Goal: Use online tool/utility: Utilize a website feature to perform a specific function

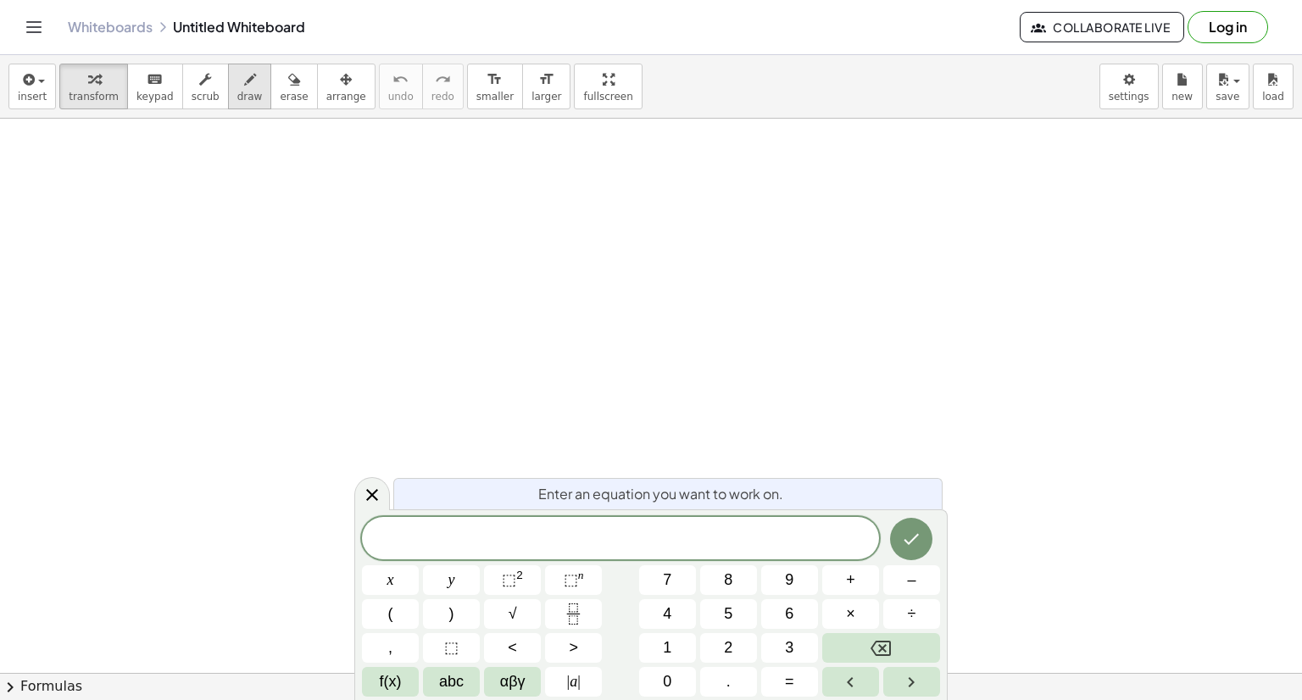
click at [244, 80] on icon "button" at bounding box center [250, 80] width 12 height 20
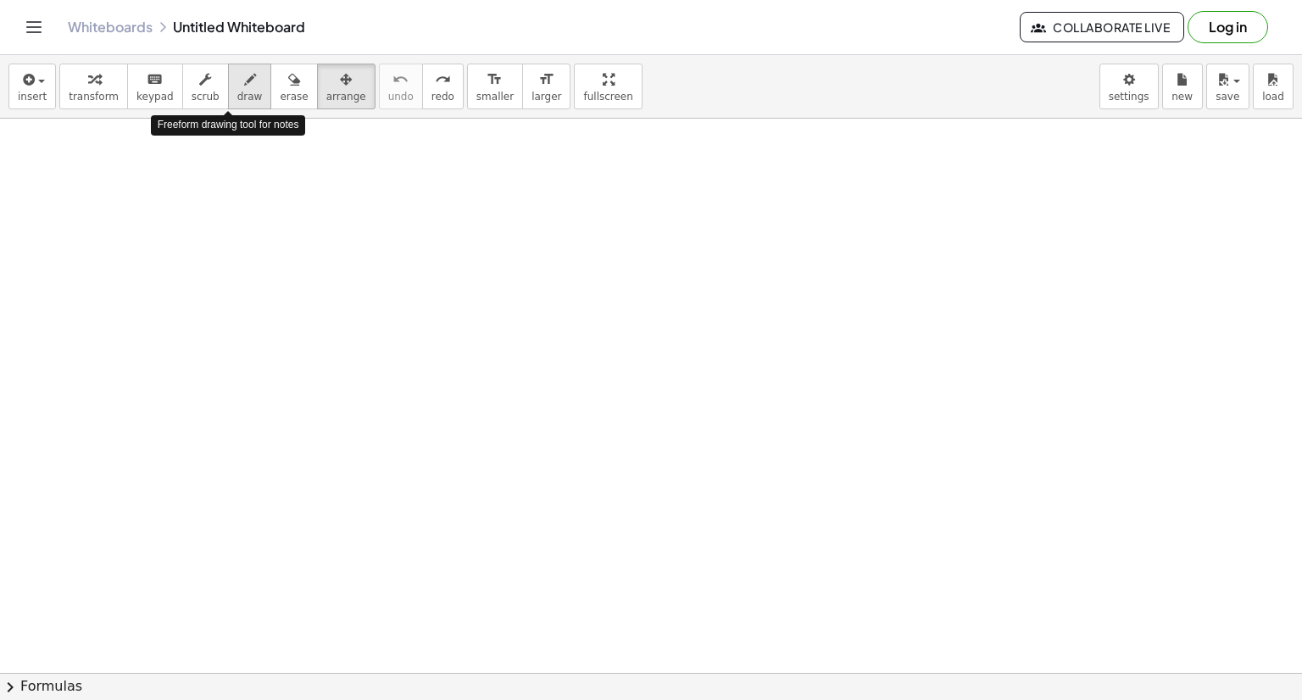
scroll to position [97, 0]
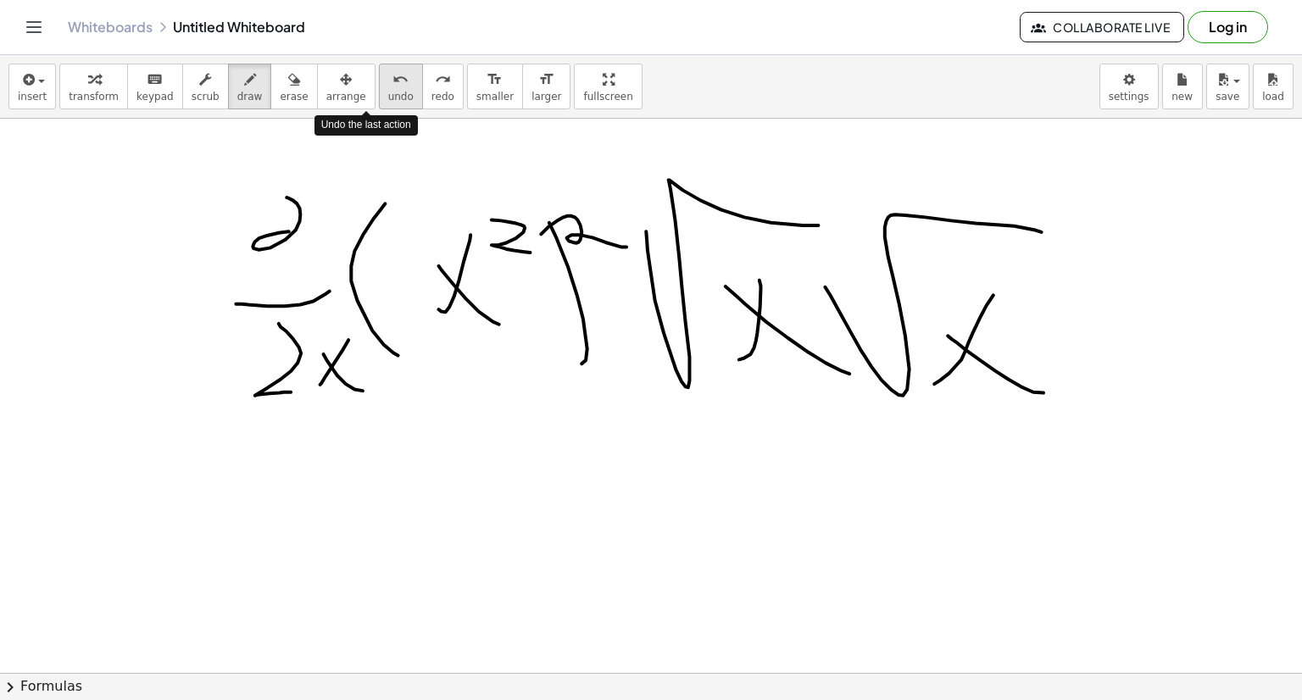
click at [379, 88] on button "undo undo" at bounding box center [401, 87] width 44 height 46
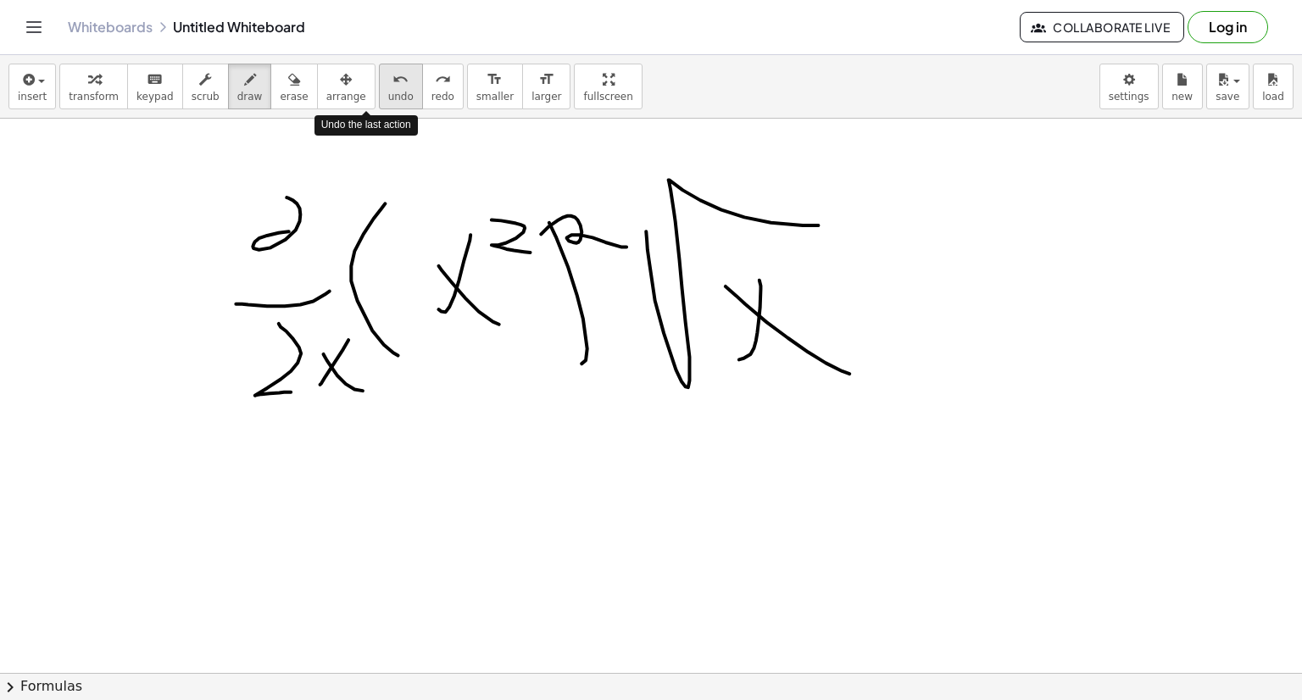
click at [379, 88] on button "undo undo" at bounding box center [401, 87] width 44 height 46
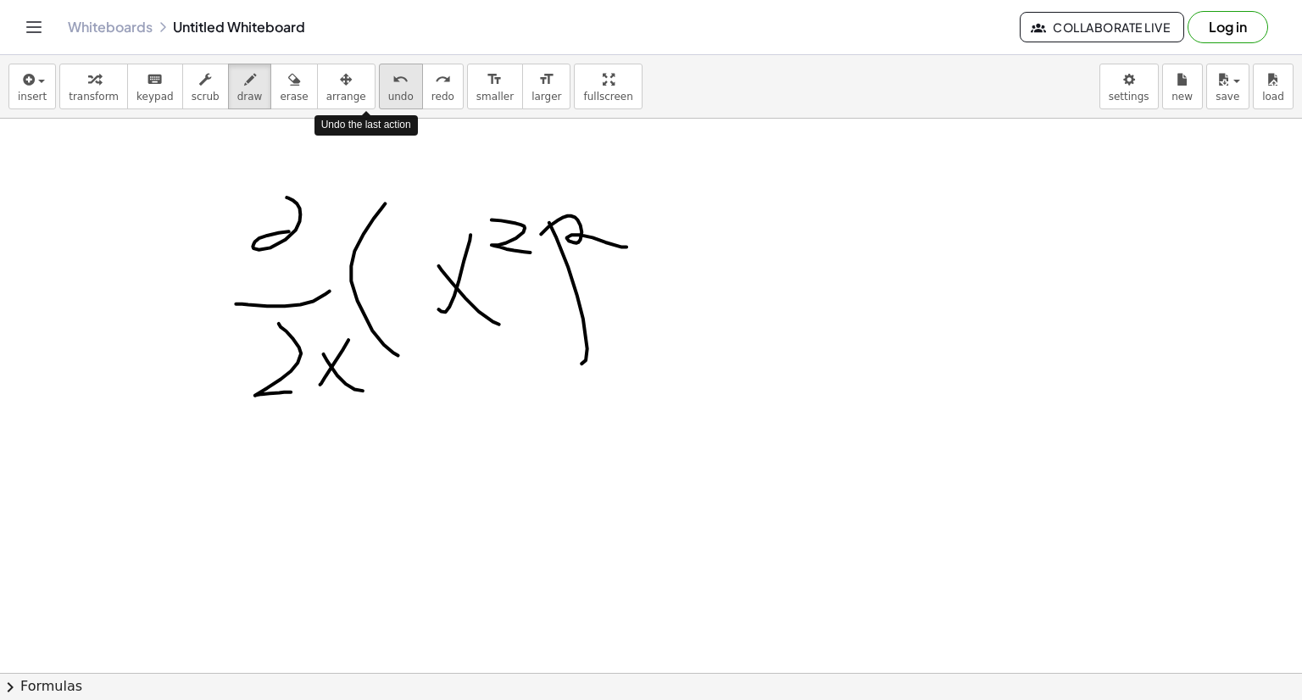
click at [379, 88] on button "undo undo" at bounding box center [401, 87] width 44 height 46
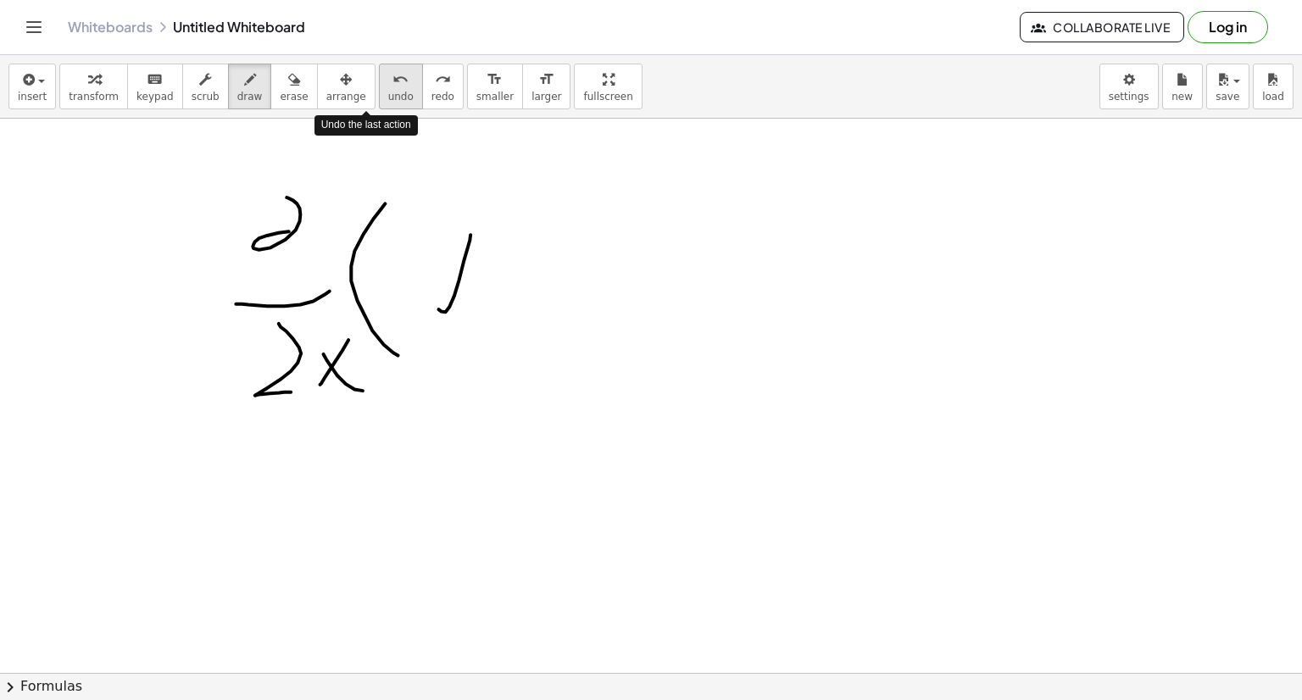
click at [379, 88] on button "undo undo" at bounding box center [401, 87] width 44 height 46
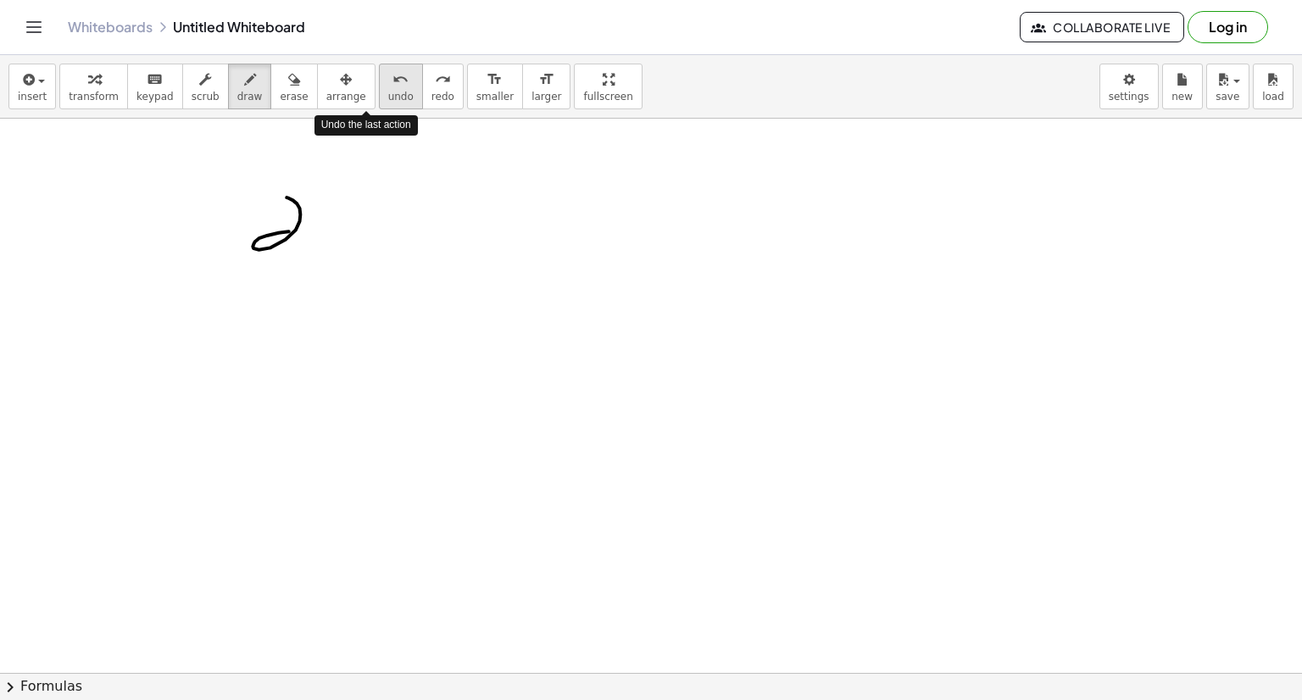
click at [379, 88] on button "undo undo" at bounding box center [401, 87] width 44 height 46
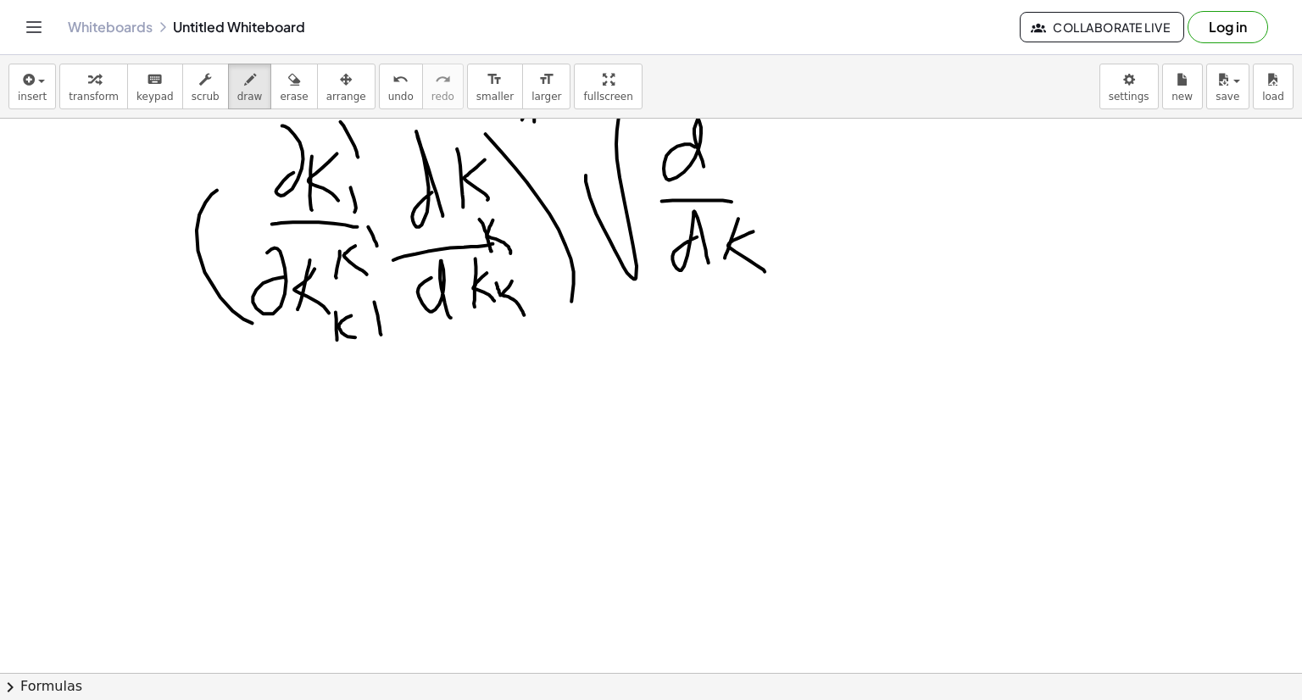
scroll to position [687, 0]
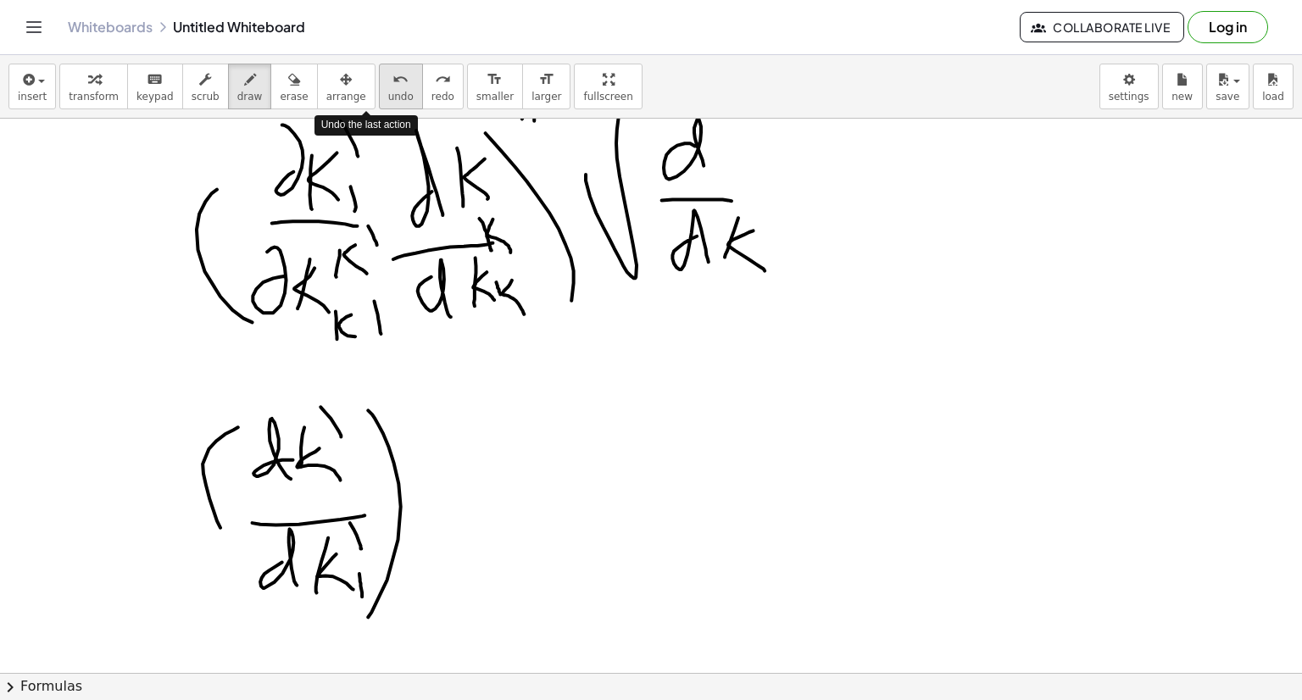
click at [379, 81] on button "undo undo" at bounding box center [401, 87] width 44 height 46
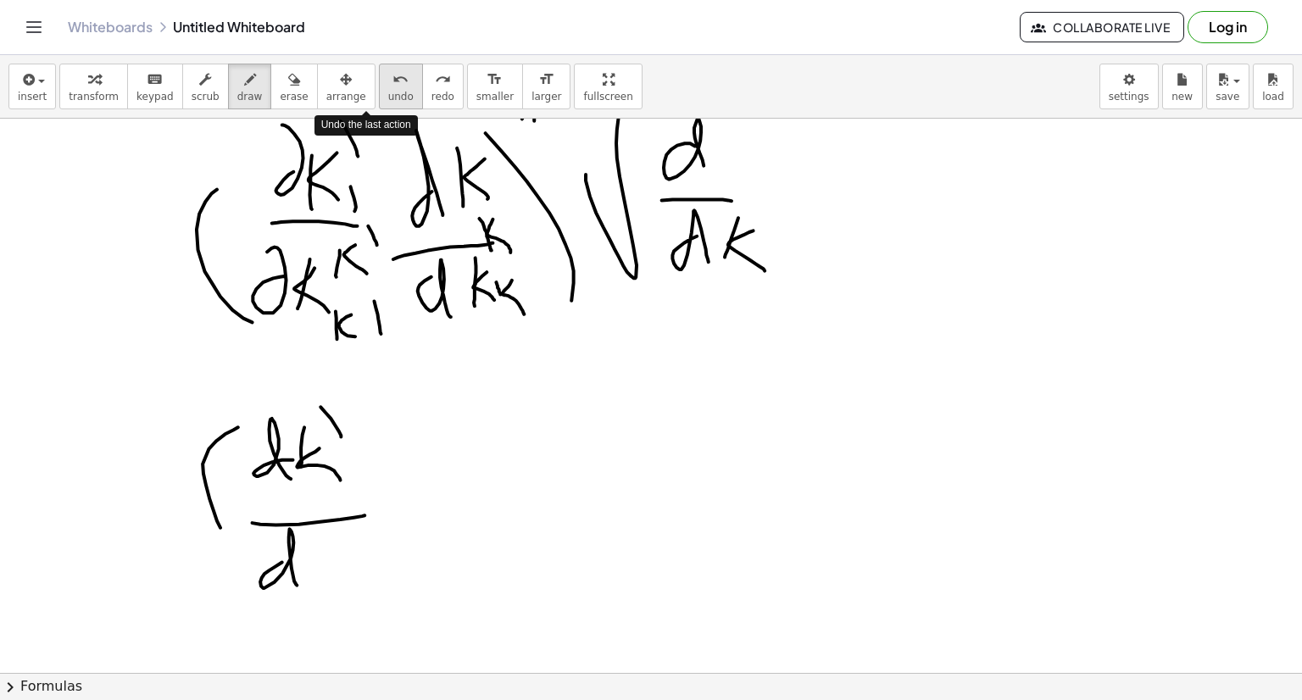
click at [379, 81] on button "undo undo" at bounding box center [401, 87] width 44 height 46
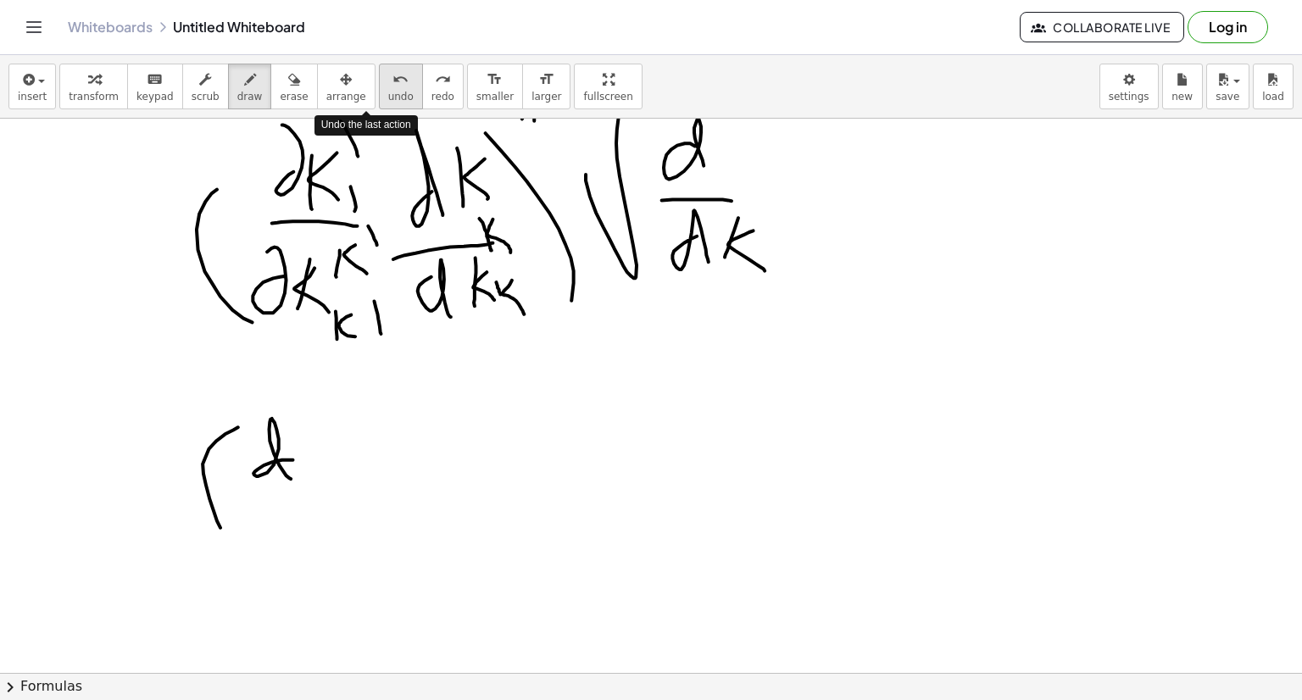
click at [379, 81] on button "undo undo" at bounding box center [401, 87] width 44 height 46
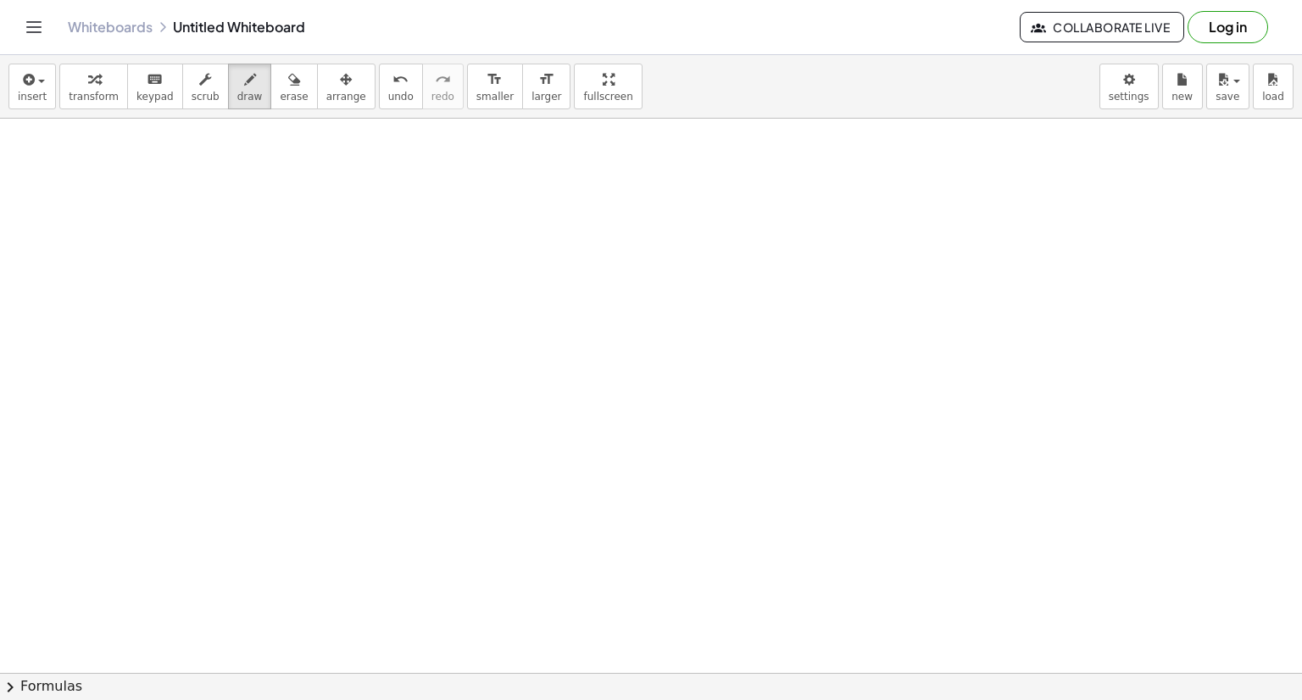
scroll to position [2487, 0]
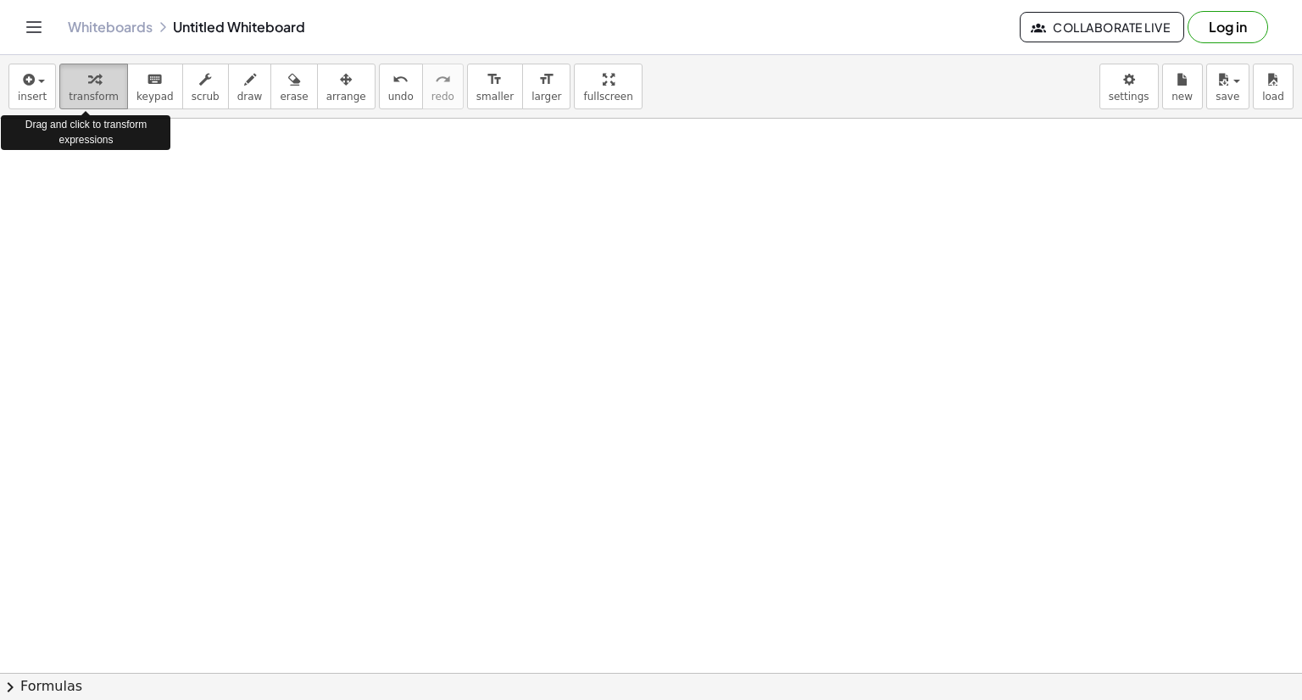
click at [88, 81] on icon "button" at bounding box center [94, 80] width 12 height 20
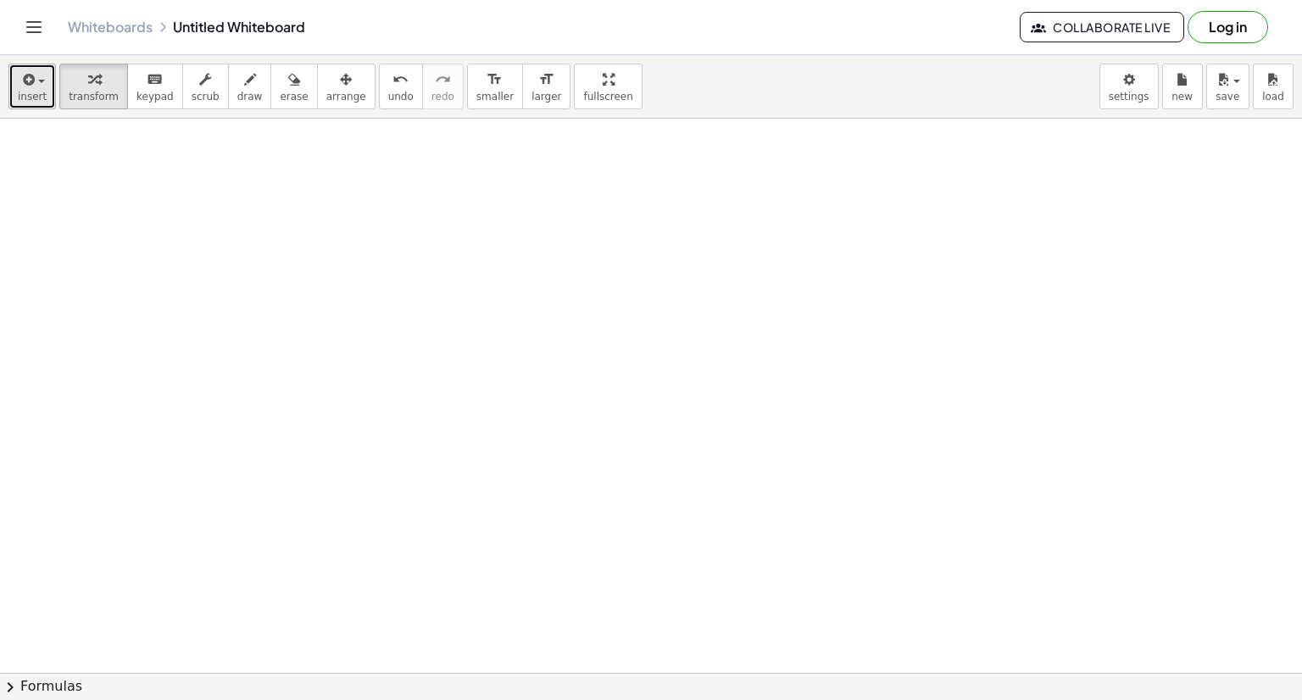
click at [20, 81] on icon "button" at bounding box center [26, 80] width 15 height 20
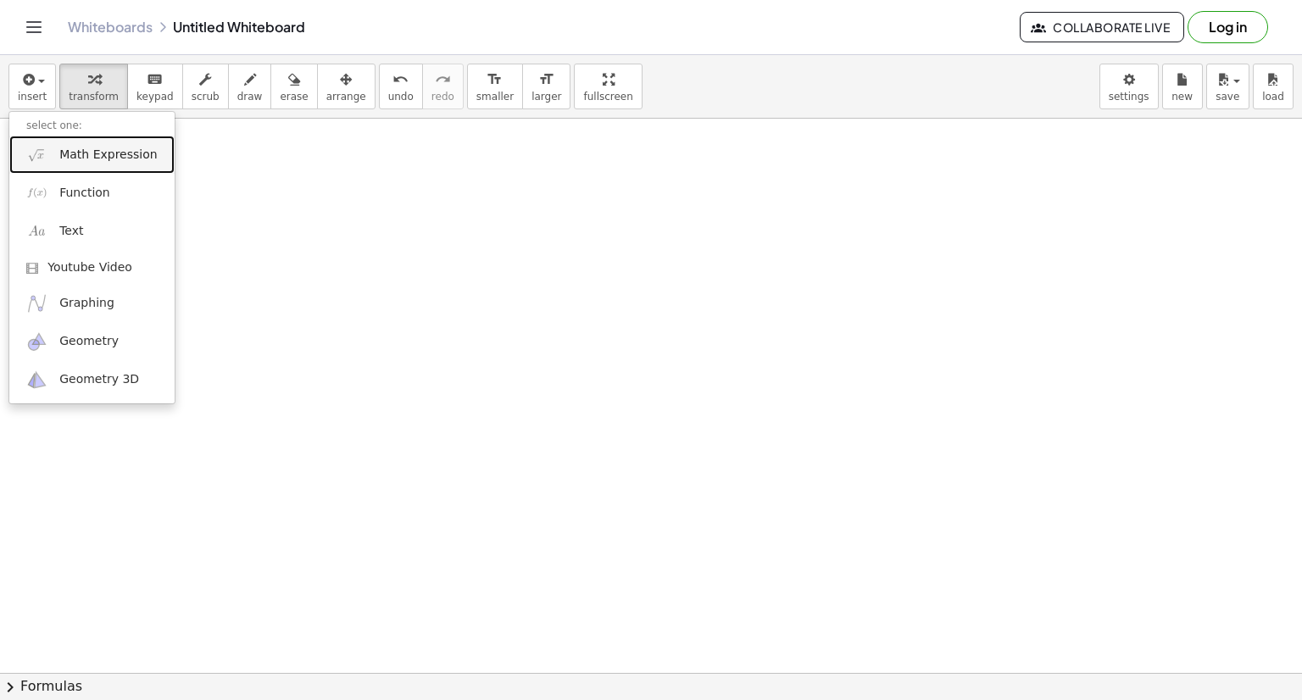
click at [68, 148] on span "Math Expression" at bounding box center [107, 155] width 97 height 17
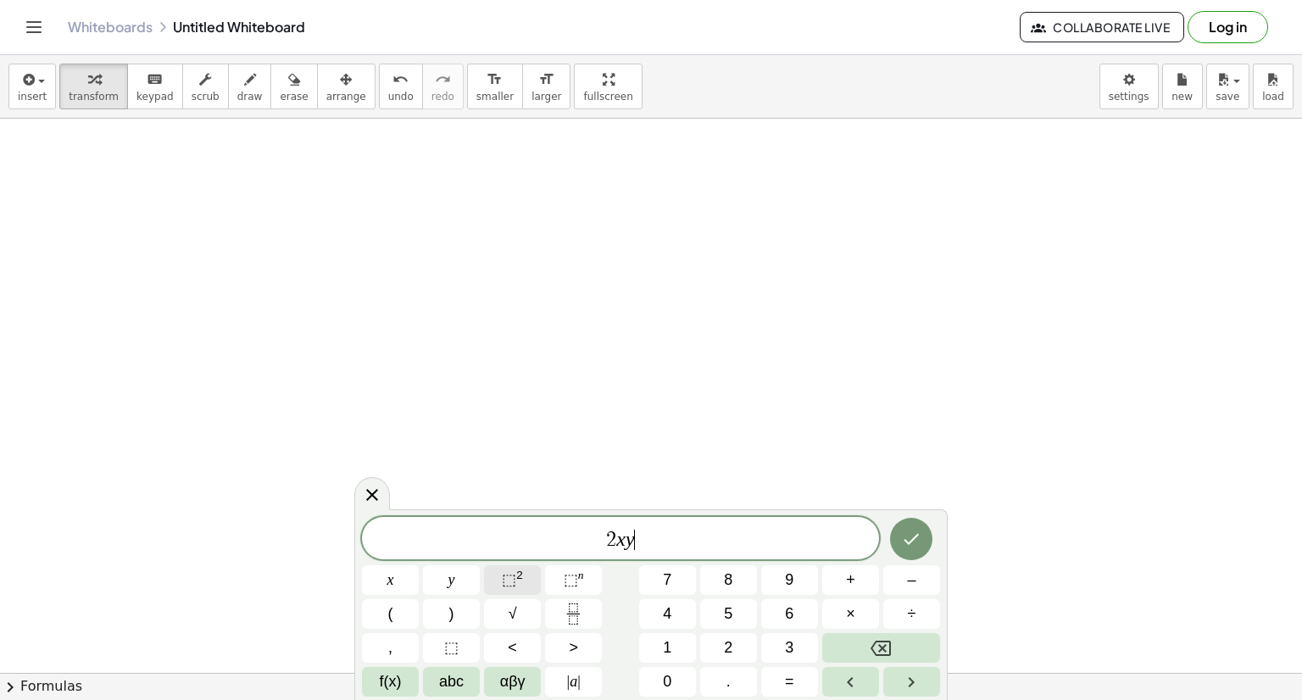
click at [515, 580] on span "⬚" at bounding box center [509, 579] width 14 height 17
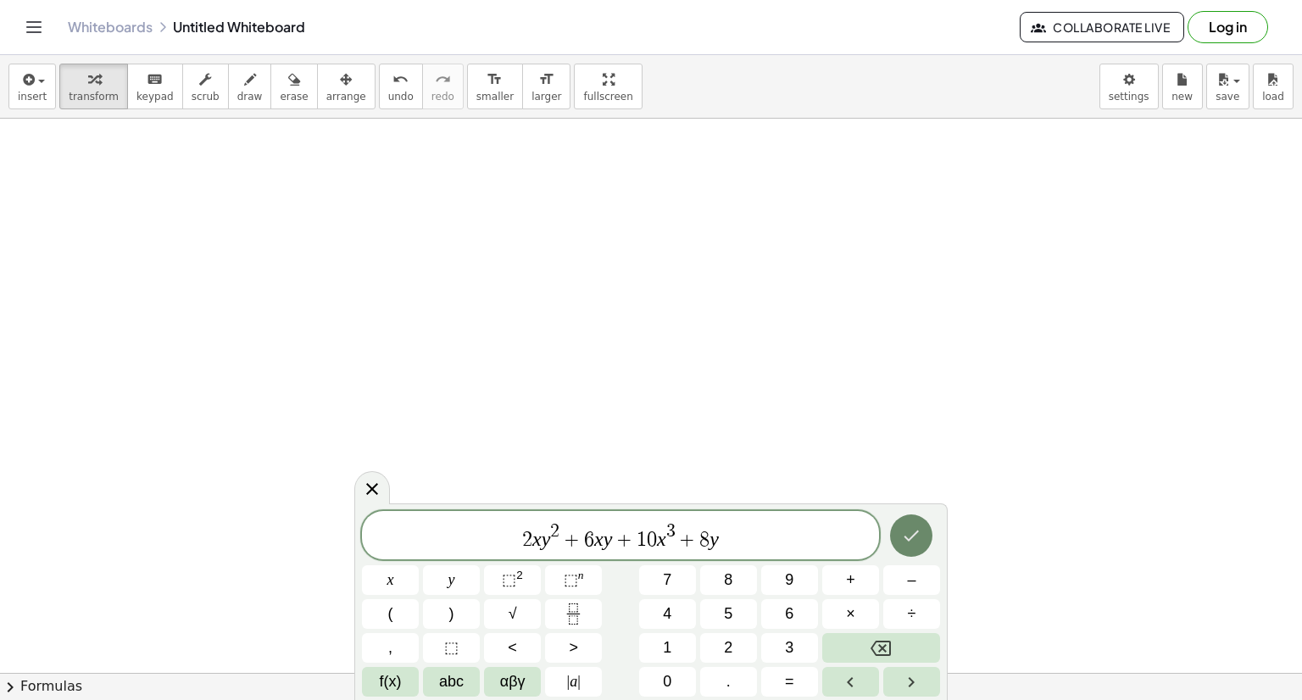
click at [923, 538] on button "Done" at bounding box center [911, 536] width 42 height 42
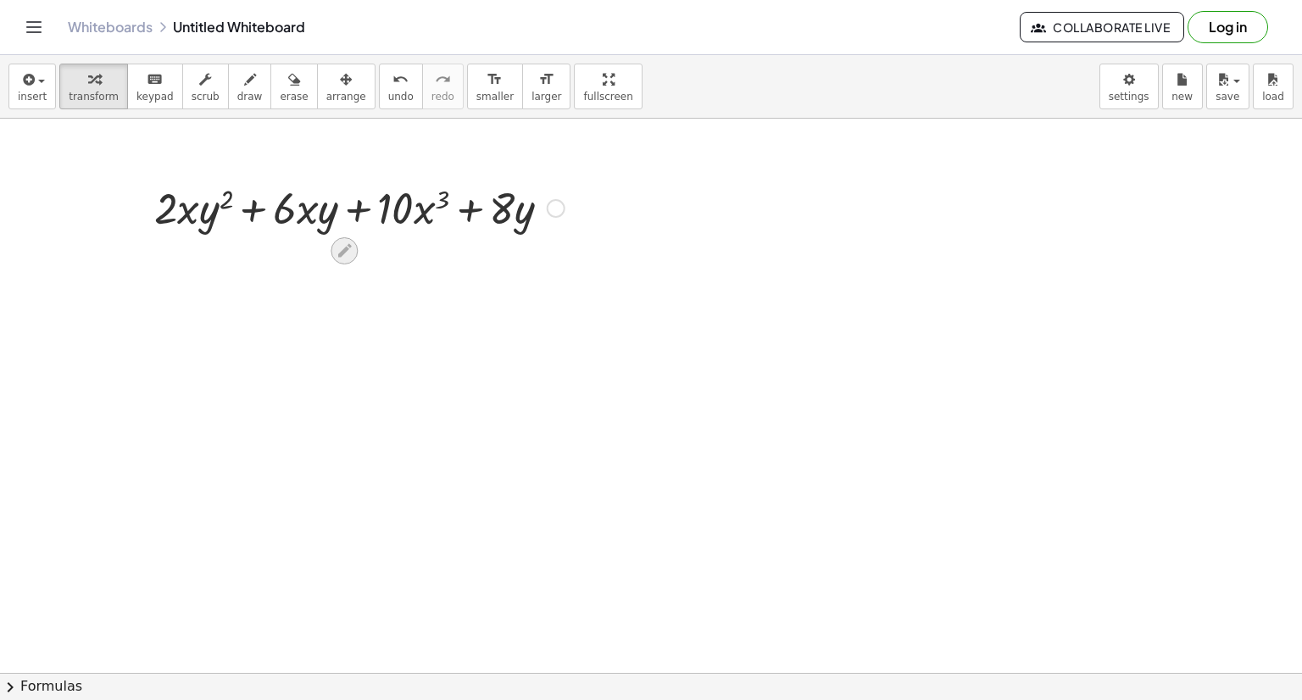
click at [336, 256] on icon at bounding box center [345, 251] width 18 height 18
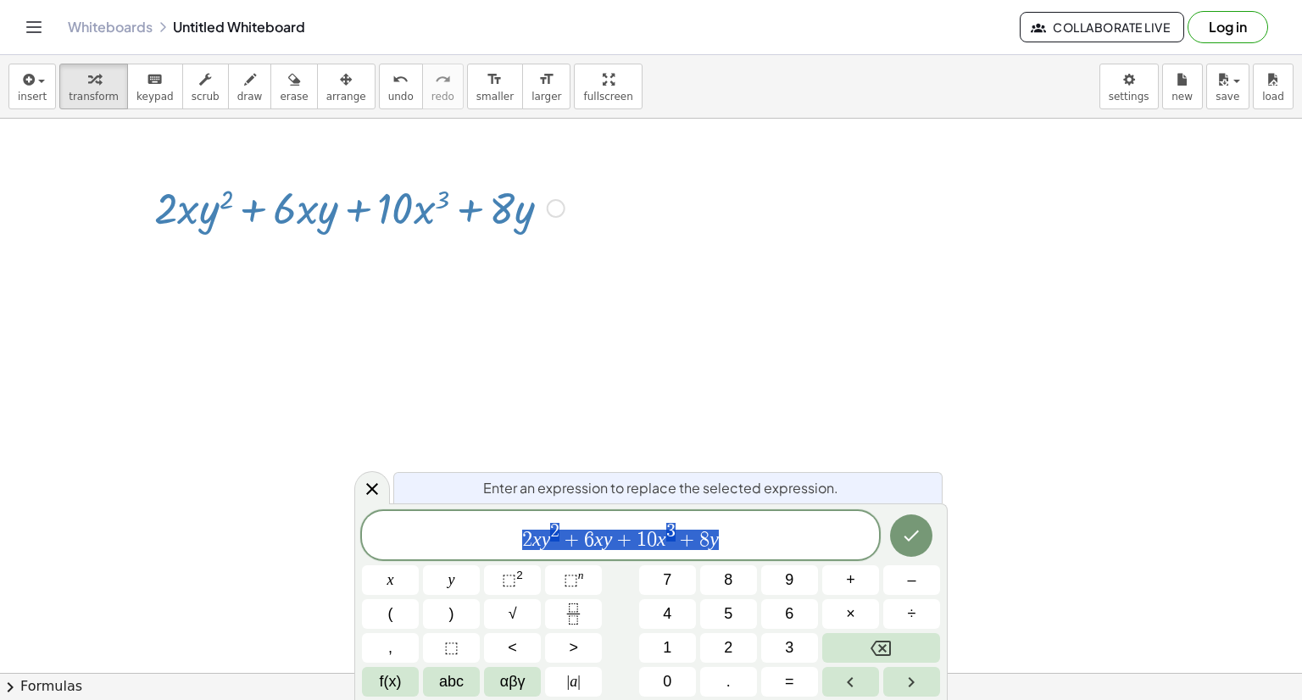
click at [556, 208] on div at bounding box center [556, 208] width 19 height 19
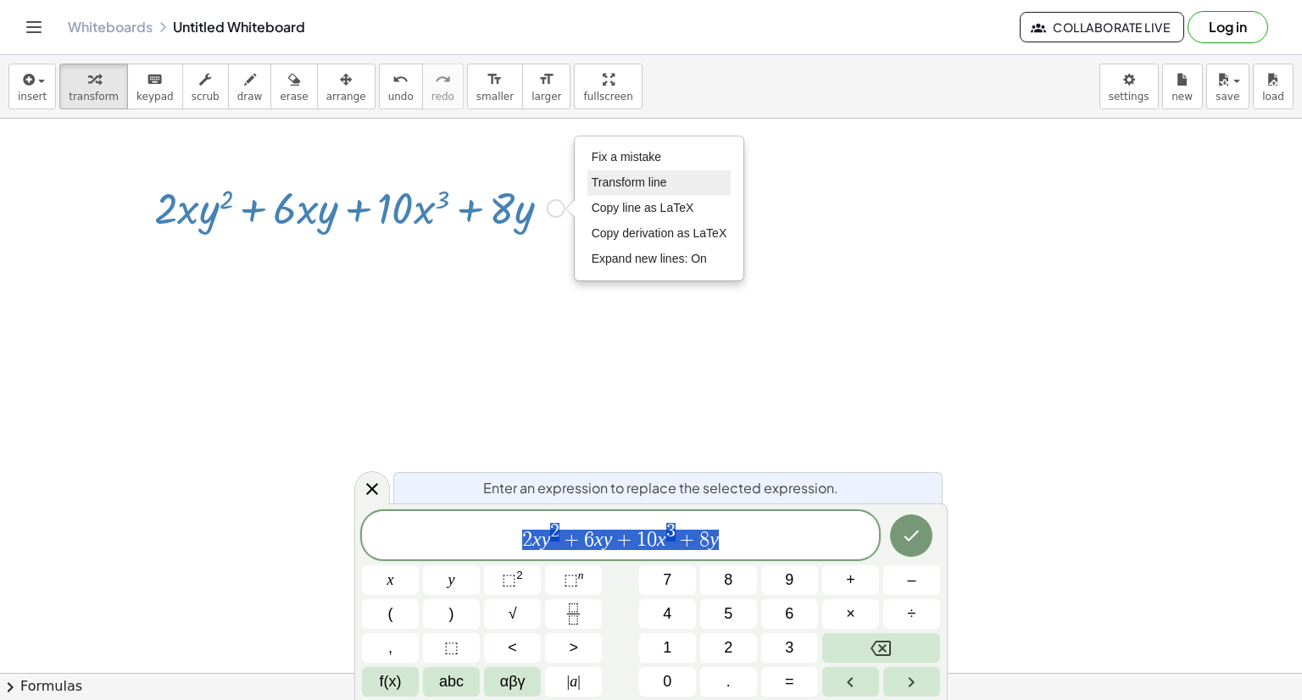
click at [654, 181] on span "Transform line" at bounding box center [629, 182] width 75 height 14
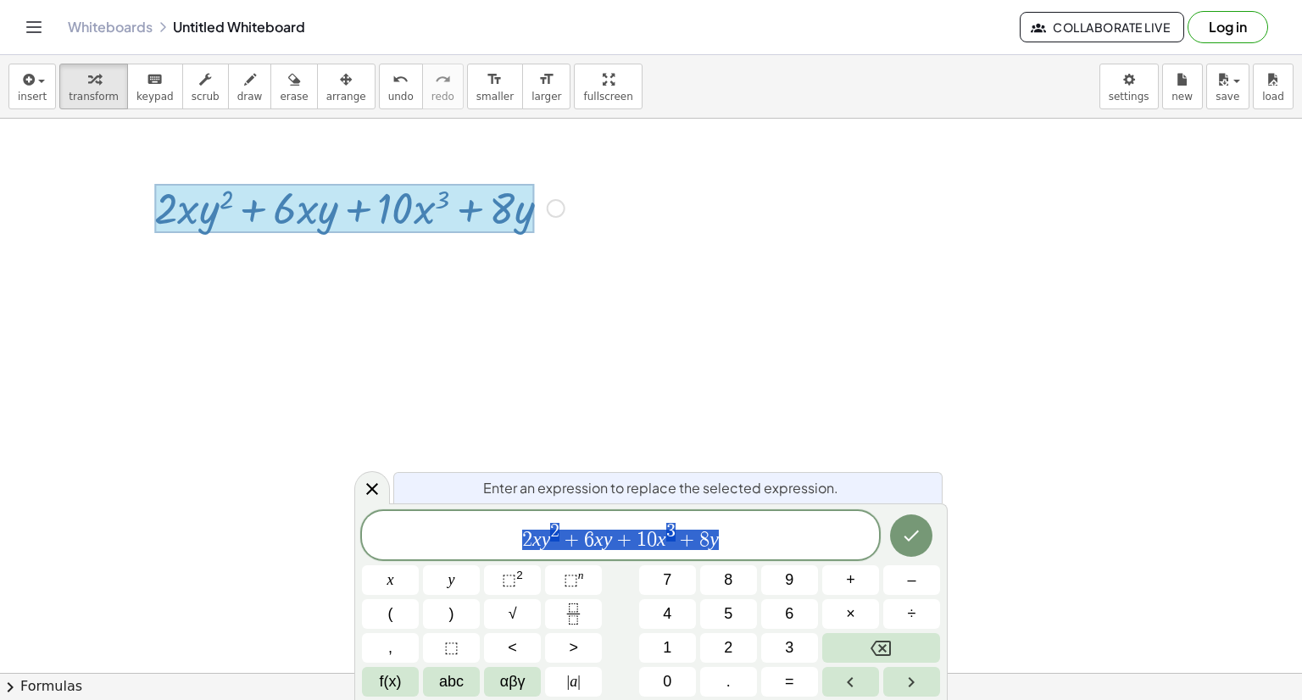
click at [553, 202] on div "Fix a mistake Transform line Copy line as LaTeX Copy derivation as LaTeX Expand…" at bounding box center [556, 208] width 19 height 19
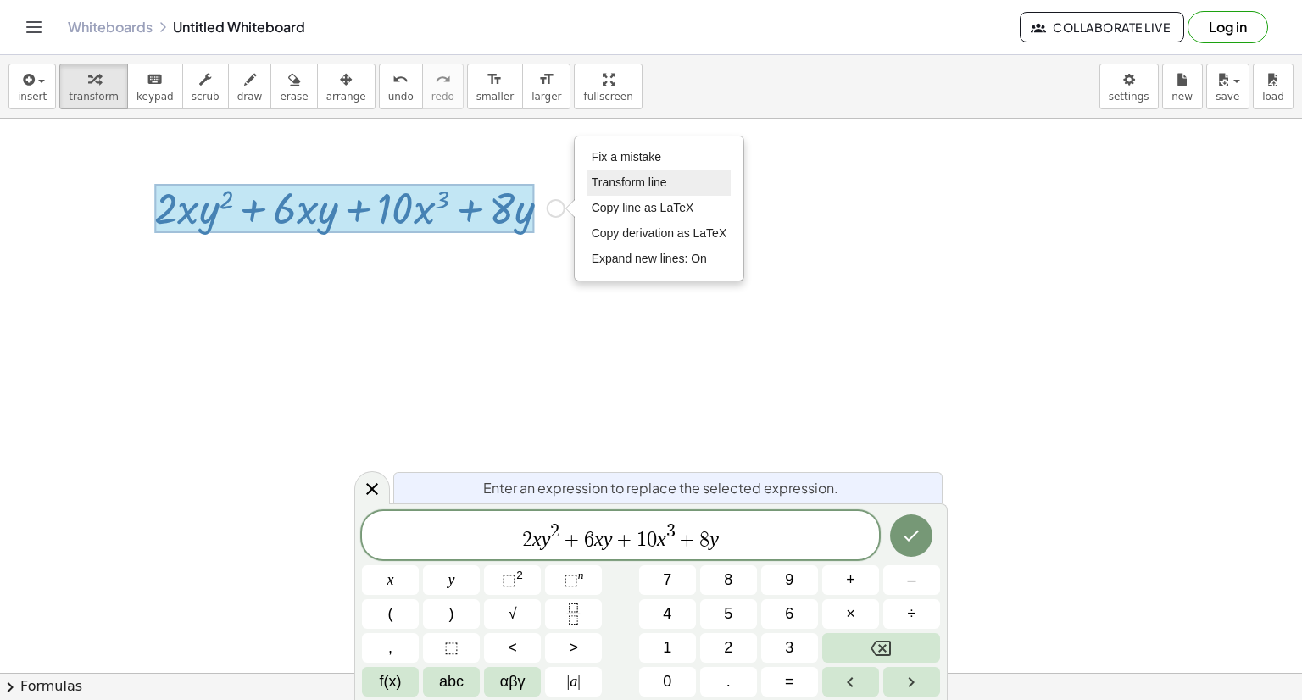
click at [597, 176] on span "Transform line" at bounding box center [629, 182] width 75 height 14
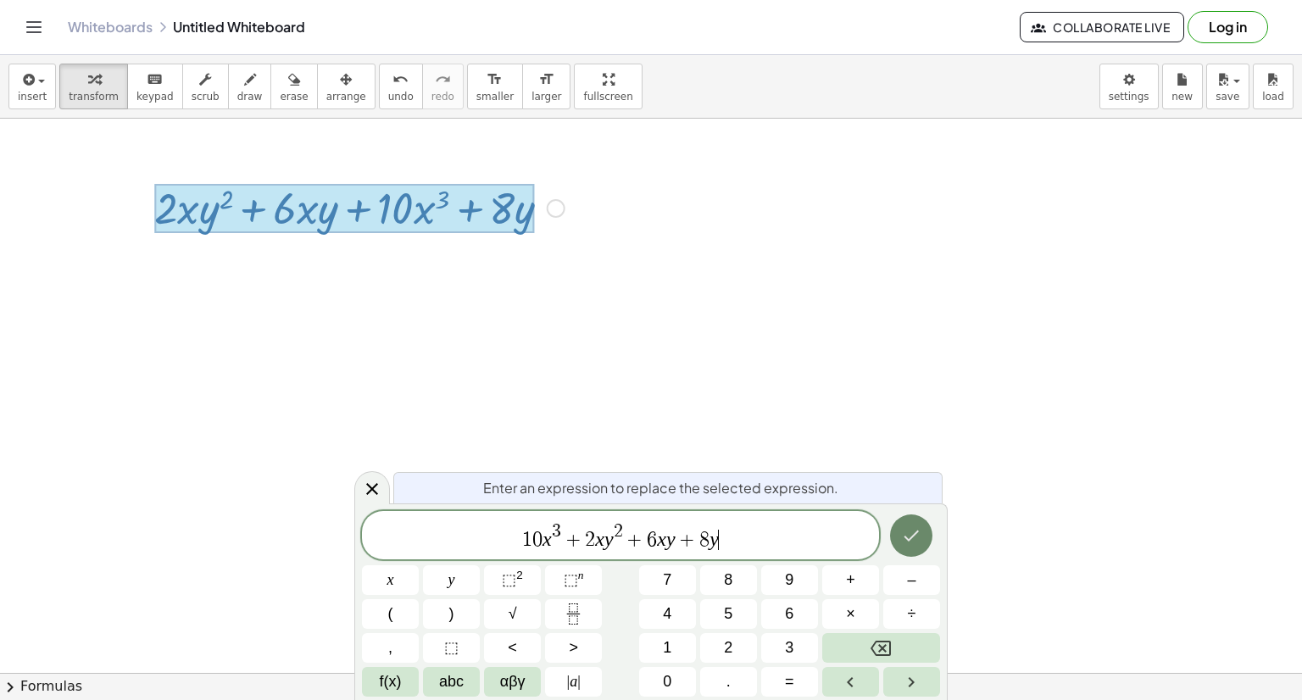
click at [903, 530] on icon "Done" at bounding box center [911, 536] width 20 height 20
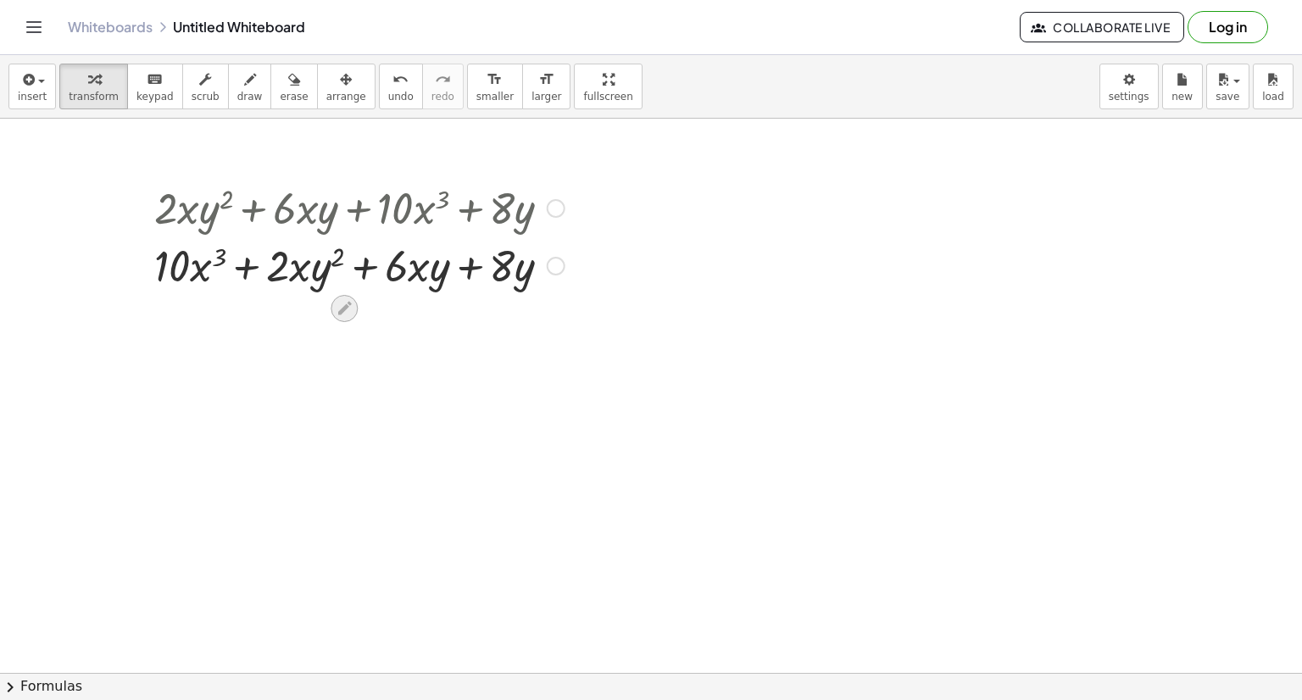
click at [345, 300] on icon at bounding box center [345, 308] width 18 height 18
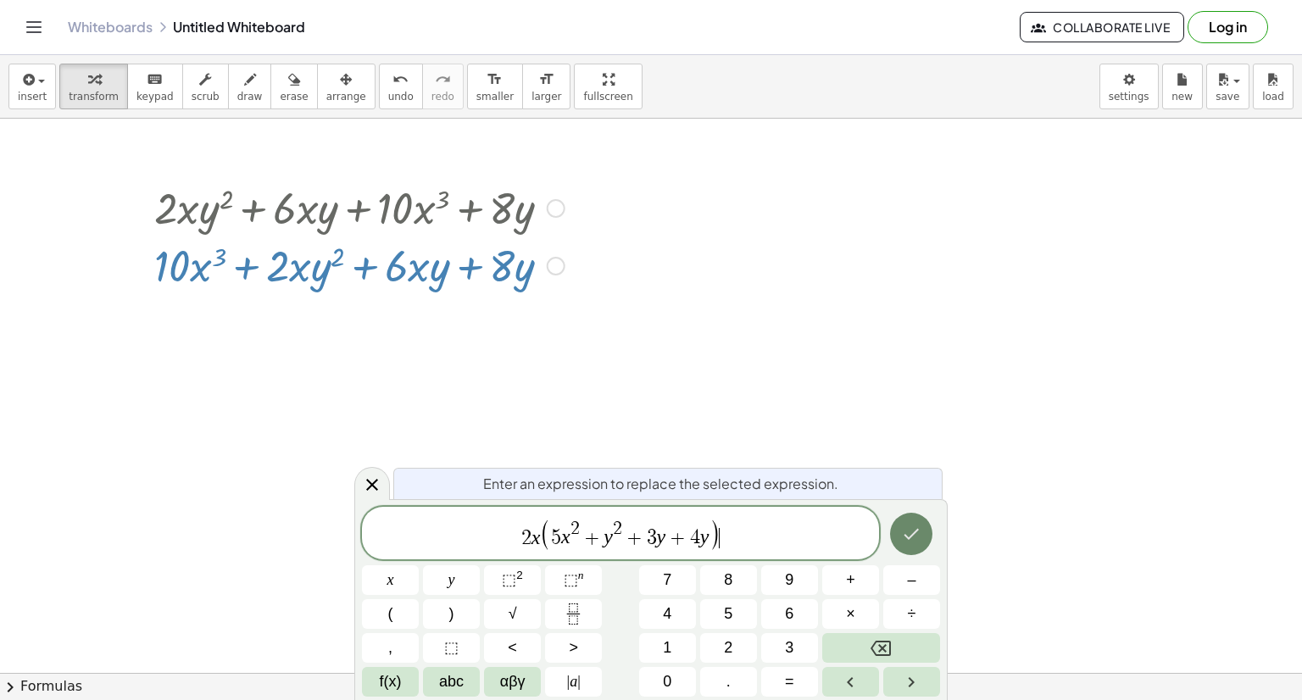
click at [928, 540] on button "Done" at bounding box center [911, 534] width 42 height 42
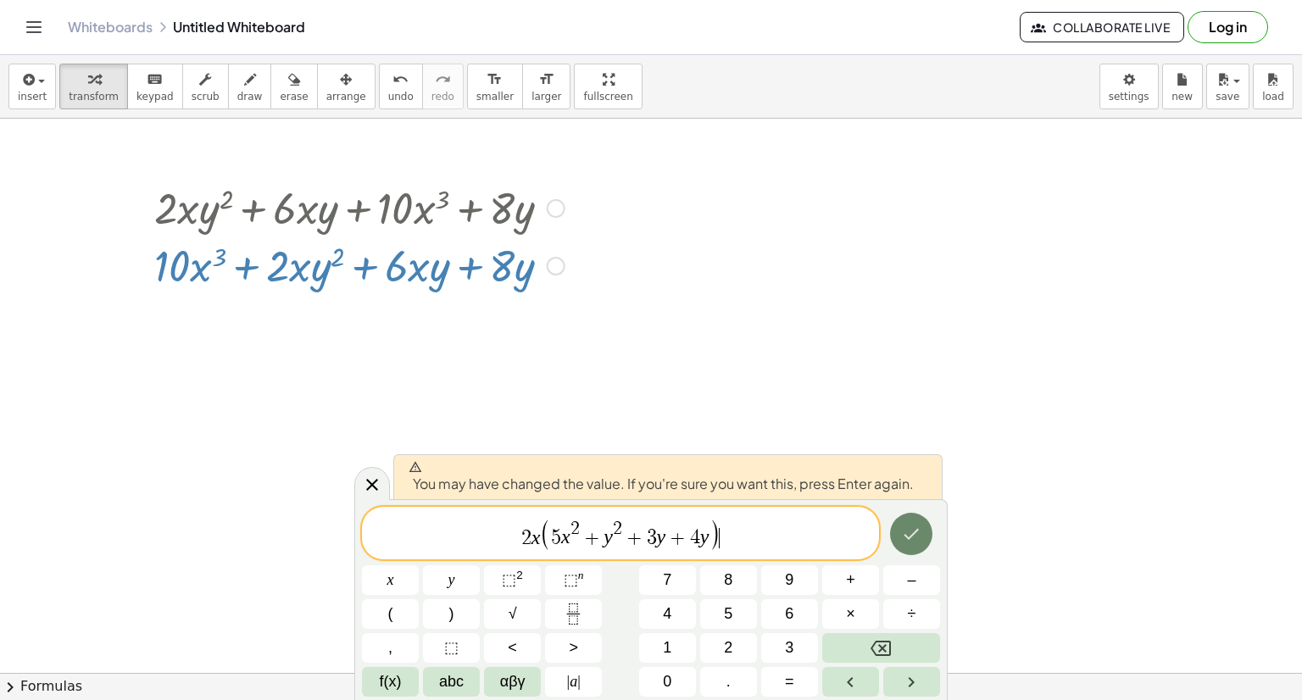
click at [911, 526] on icon "Done" at bounding box center [911, 534] width 20 height 20
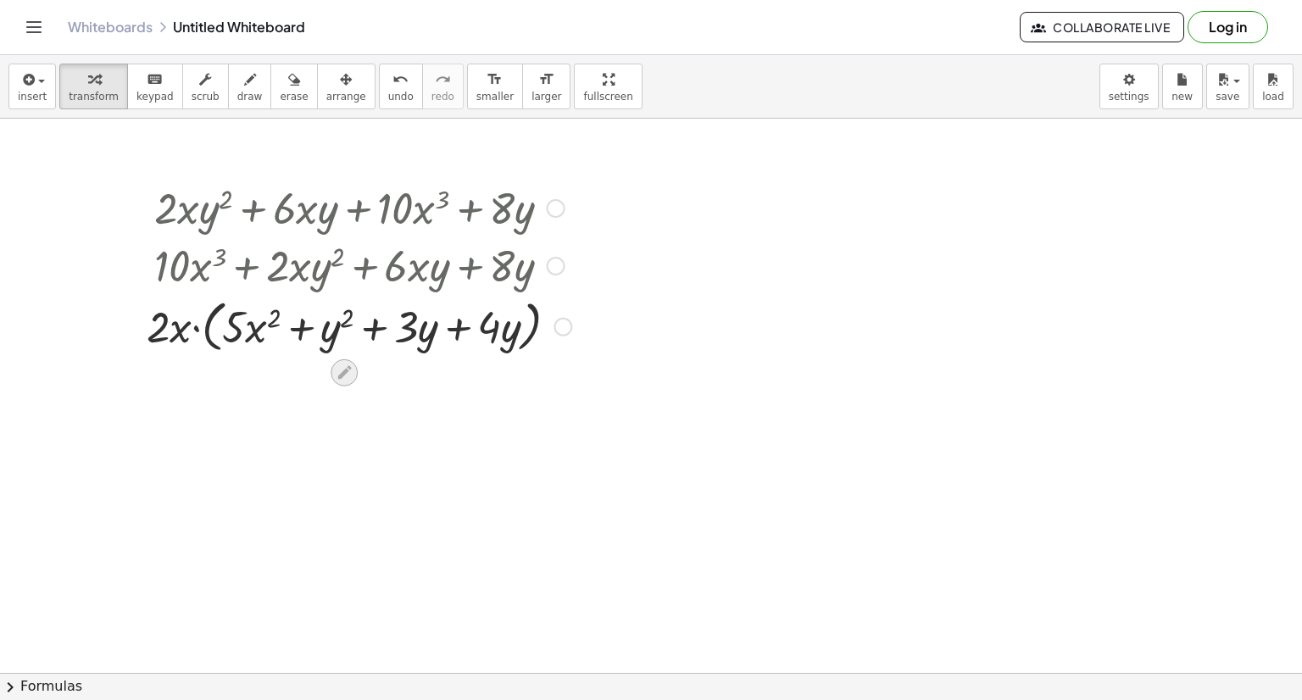
click at [343, 370] on icon at bounding box center [344, 372] width 14 height 14
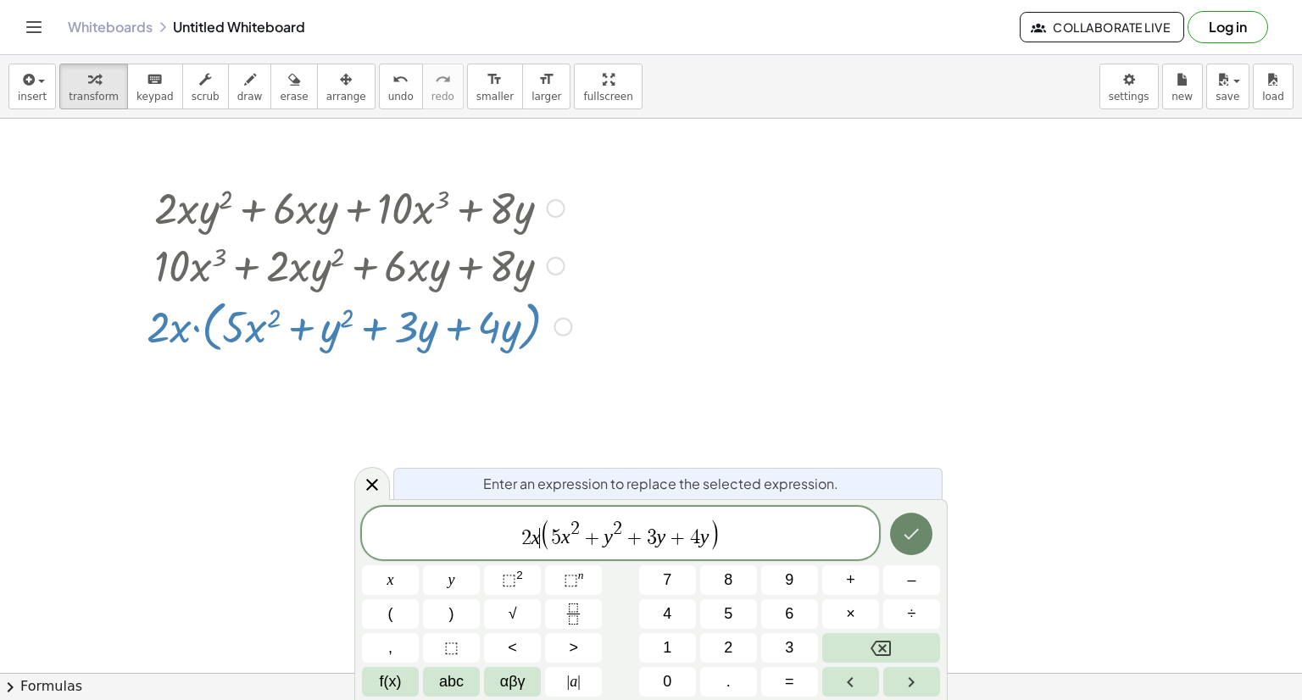
click at [901, 533] on icon "Done" at bounding box center [911, 534] width 20 height 20
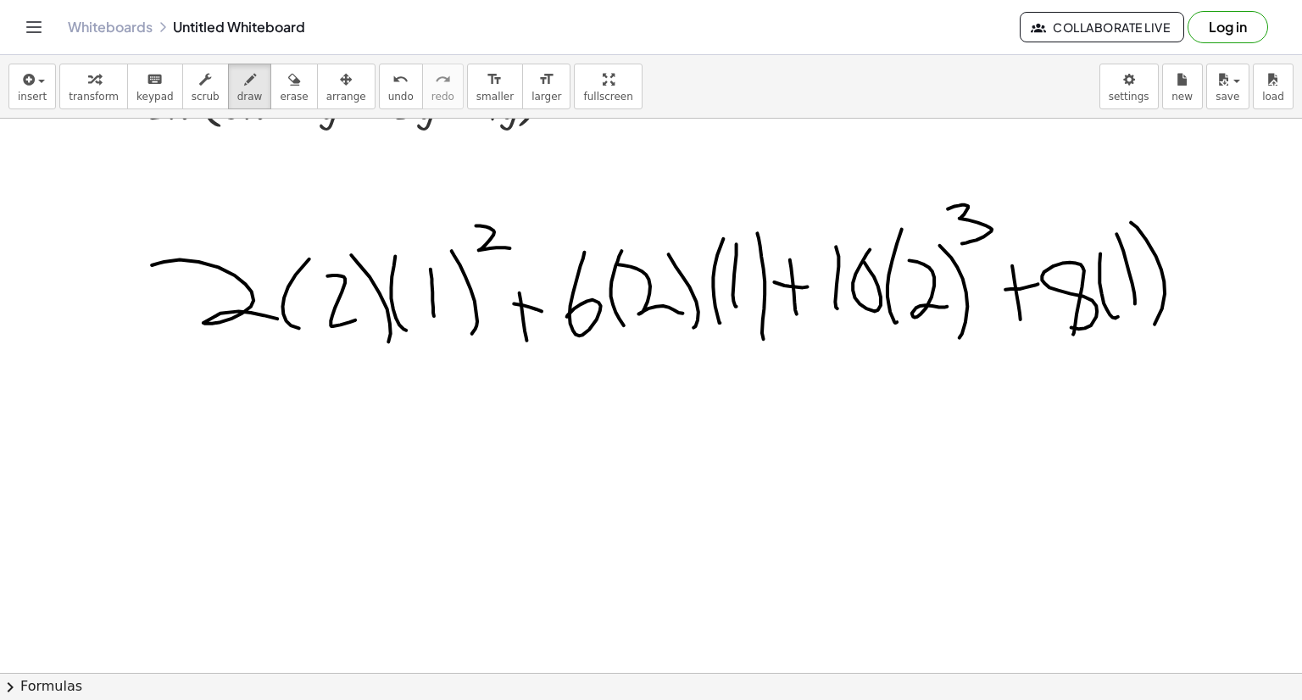
scroll to position [2727, 0]
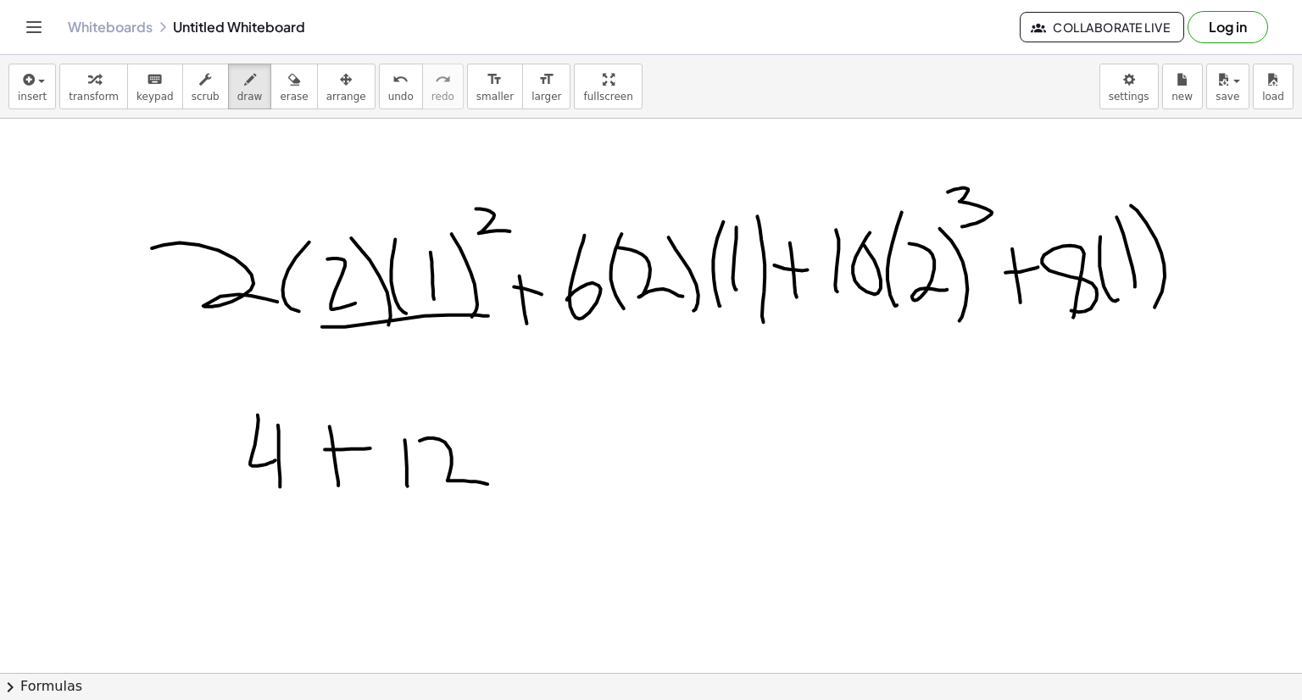
drag, startPoint x: 322, startPoint y: 326, endPoint x: 488, endPoint y: 315, distance: 166.5
drag, startPoint x: 361, startPoint y: 340, endPoint x: 426, endPoint y: 355, distance: 67.0
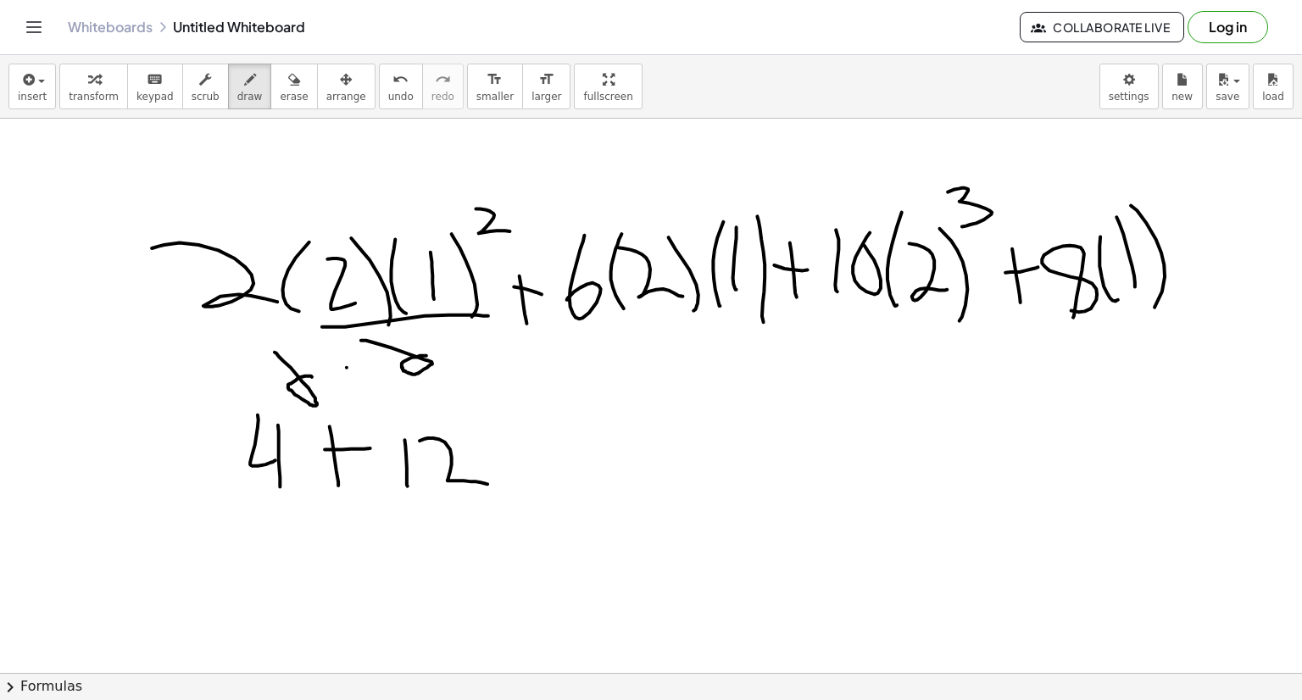
drag, startPoint x: 275, startPoint y: 352, endPoint x: 312, endPoint y: 376, distance: 44.7
drag, startPoint x: 493, startPoint y: 362, endPoint x: 512, endPoint y: 357, distance: 20.2
drag, startPoint x: 505, startPoint y: 347, endPoint x: 509, endPoint y: 370, distance: 24.0
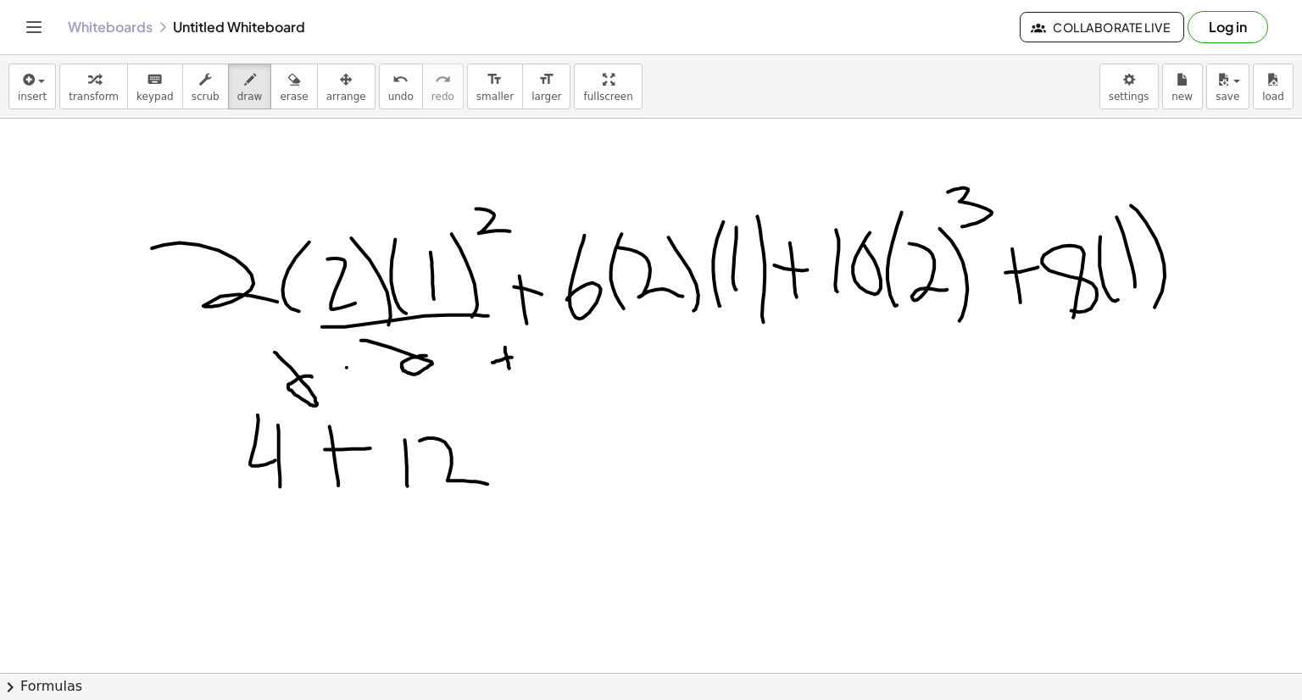
drag, startPoint x: 688, startPoint y: 318, endPoint x: 736, endPoint y: 316, distance: 47.5
drag, startPoint x: 672, startPoint y: 331, endPoint x: 694, endPoint y: 340, distance: 22.8
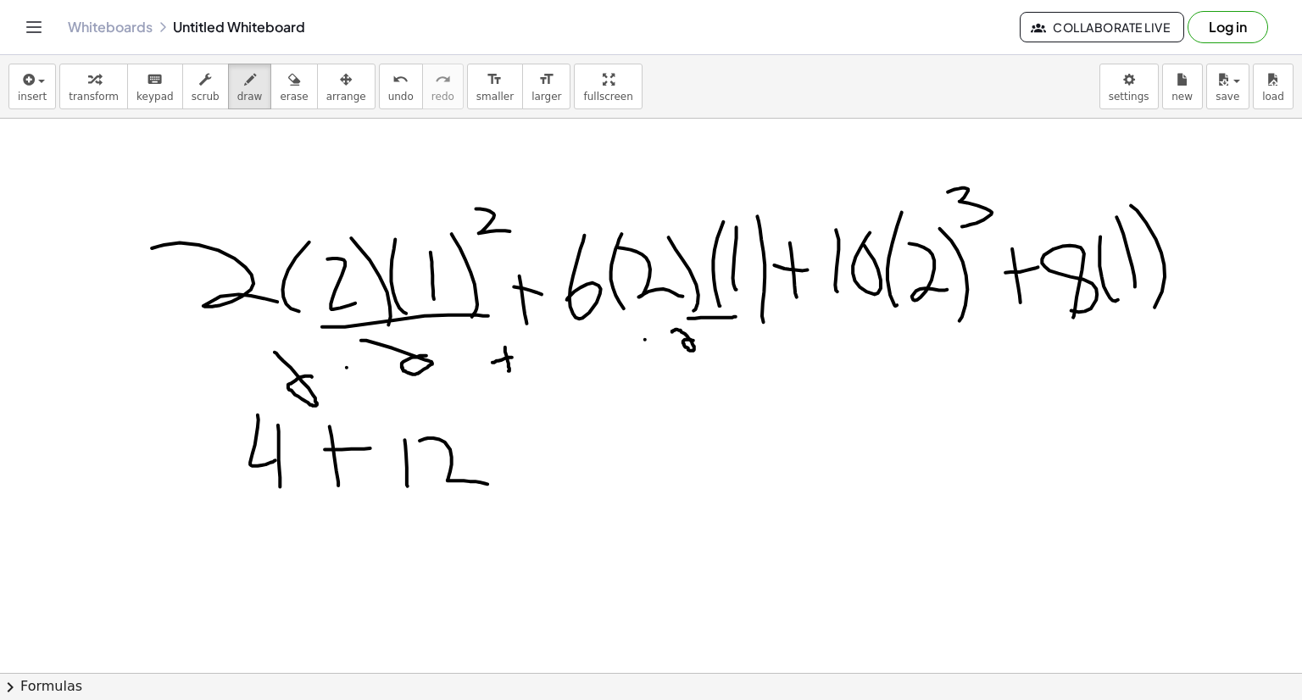
drag, startPoint x: 612, startPoint y: 331, endPoint x: 574, endPoint y: 378, distance: 60.2
drag, startPoint x: 273, startPoint y: 278, endPoint x: 417, endPoint y: 267, distance: 144.5
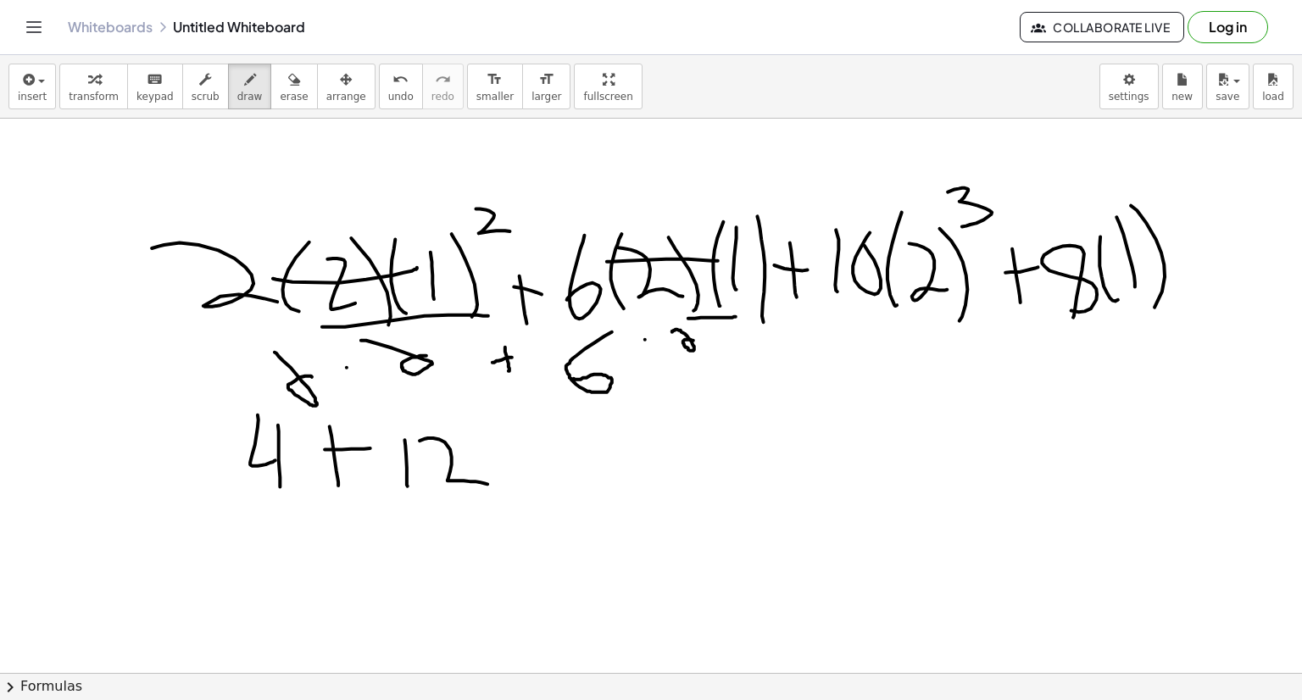
drag, startPoint x: 607, startPoint y: 261, endPoint x: 723, endPoint y: 261, distance: 116.1
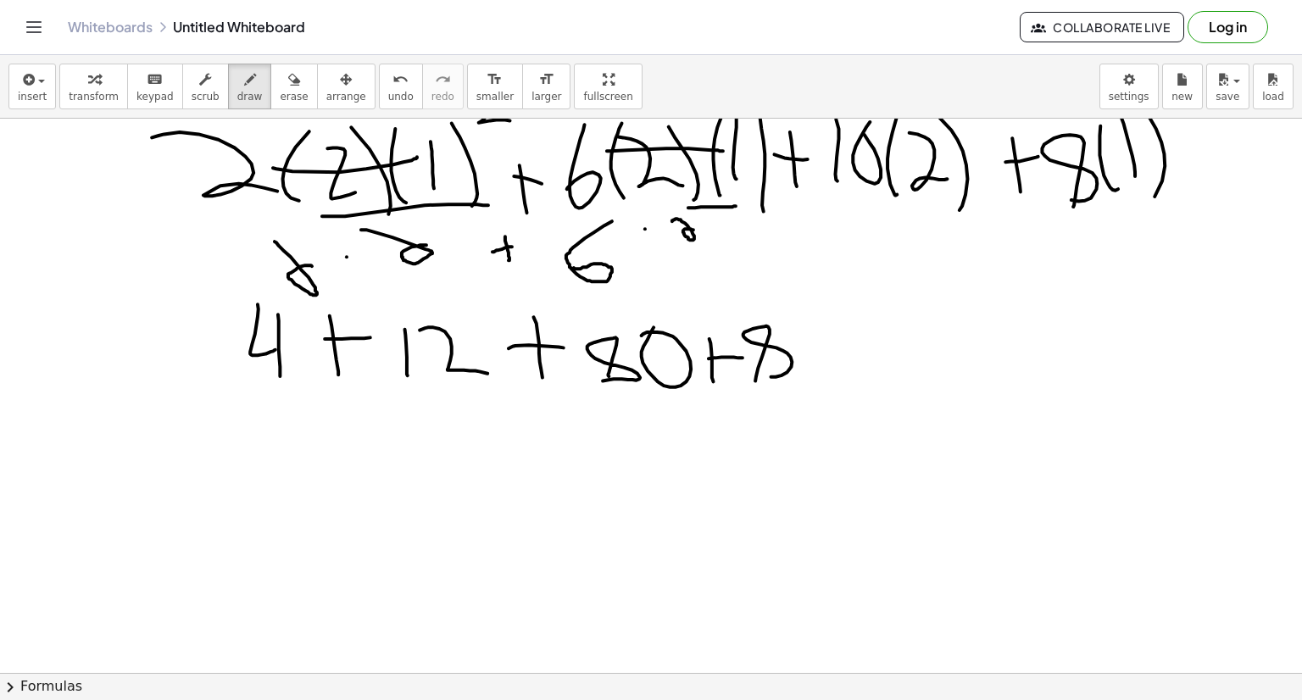
scroll to position [2846, 0]
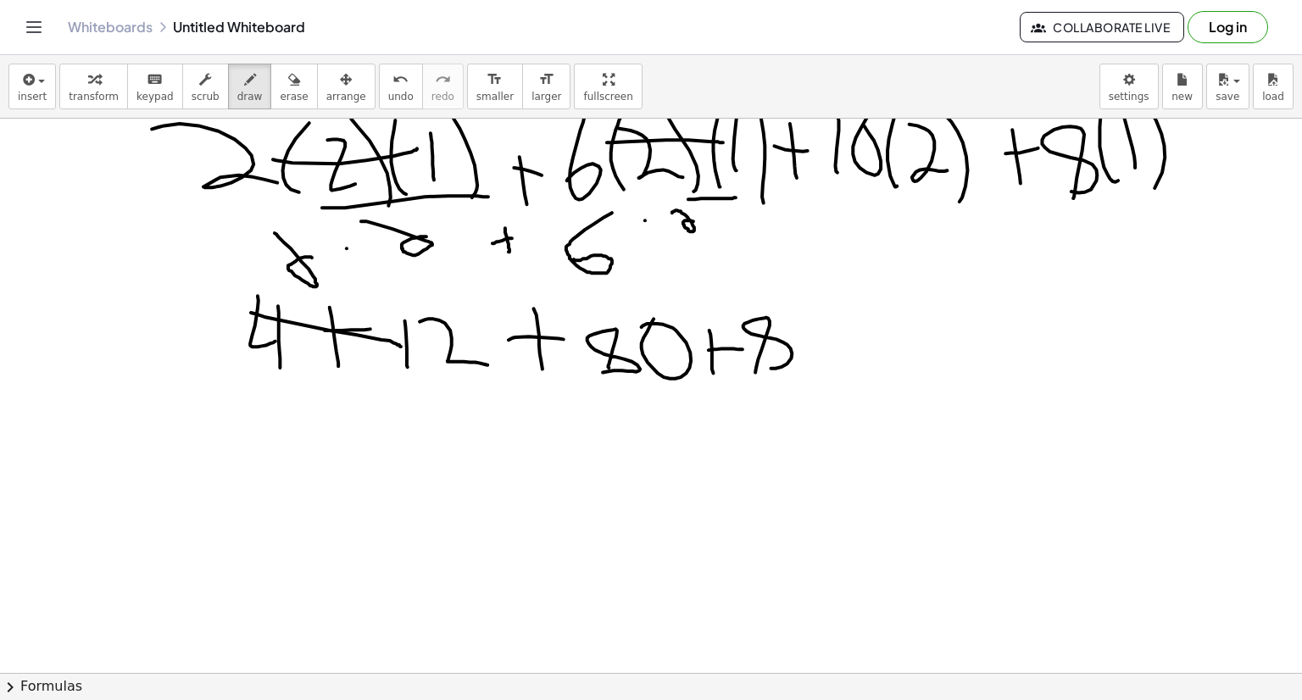
drag, startPoint x: 251, startPoint y: 312, endPoint x: 401, endPoint y: 346, distance: 153.8
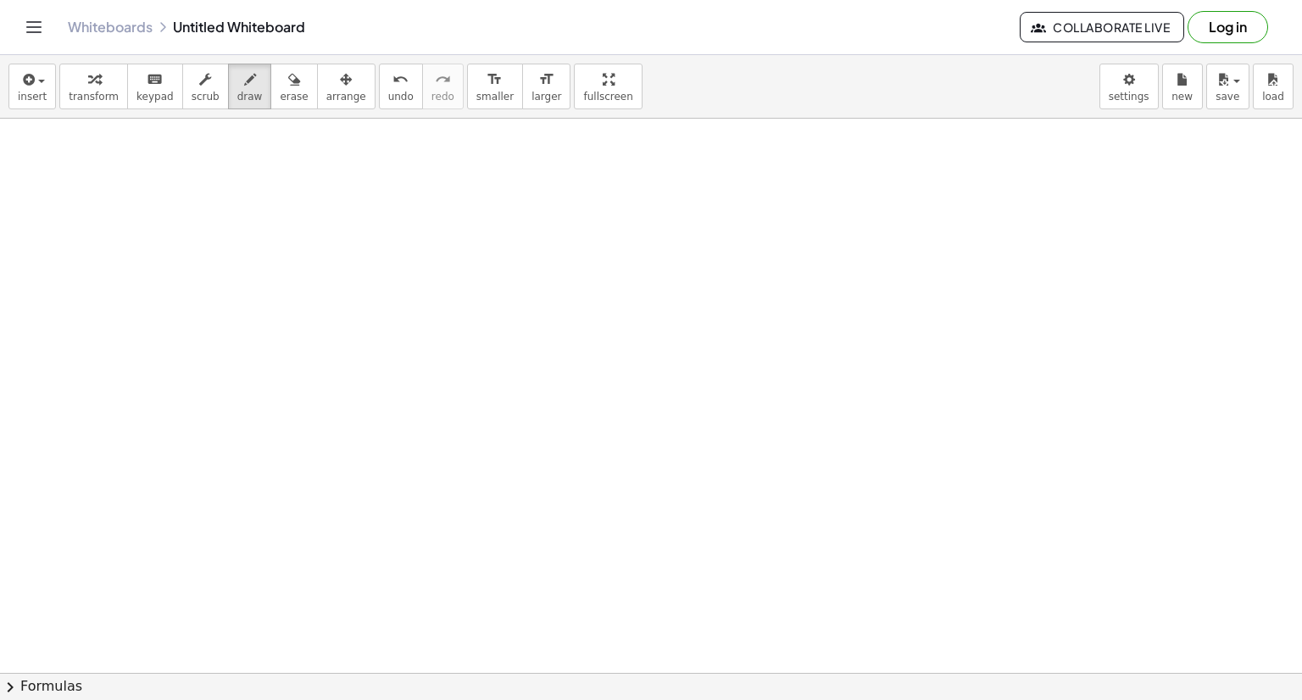
scroll to position [3860, 0]
click at [29, 91] on span "insert" at bounding box center [32, 97] width 29 height 12
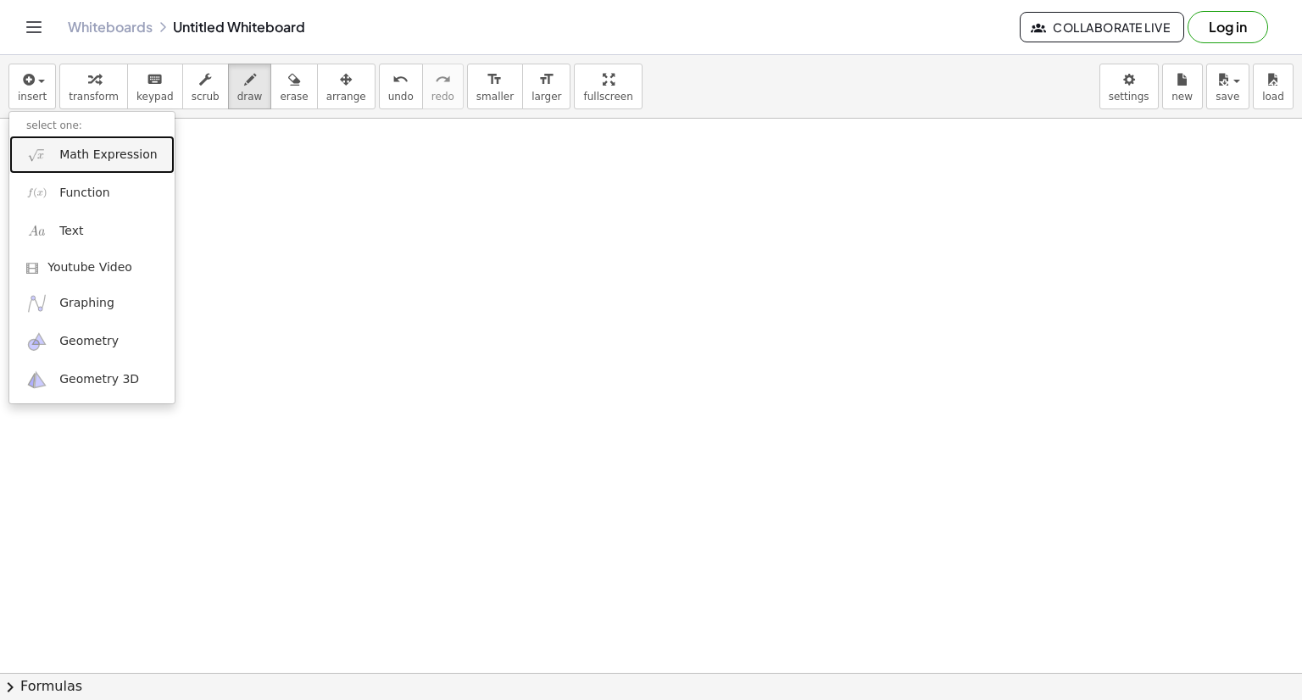
click at [59, 153] on span "Math Expression" at bounding box center [107, 155] width 97 height 17
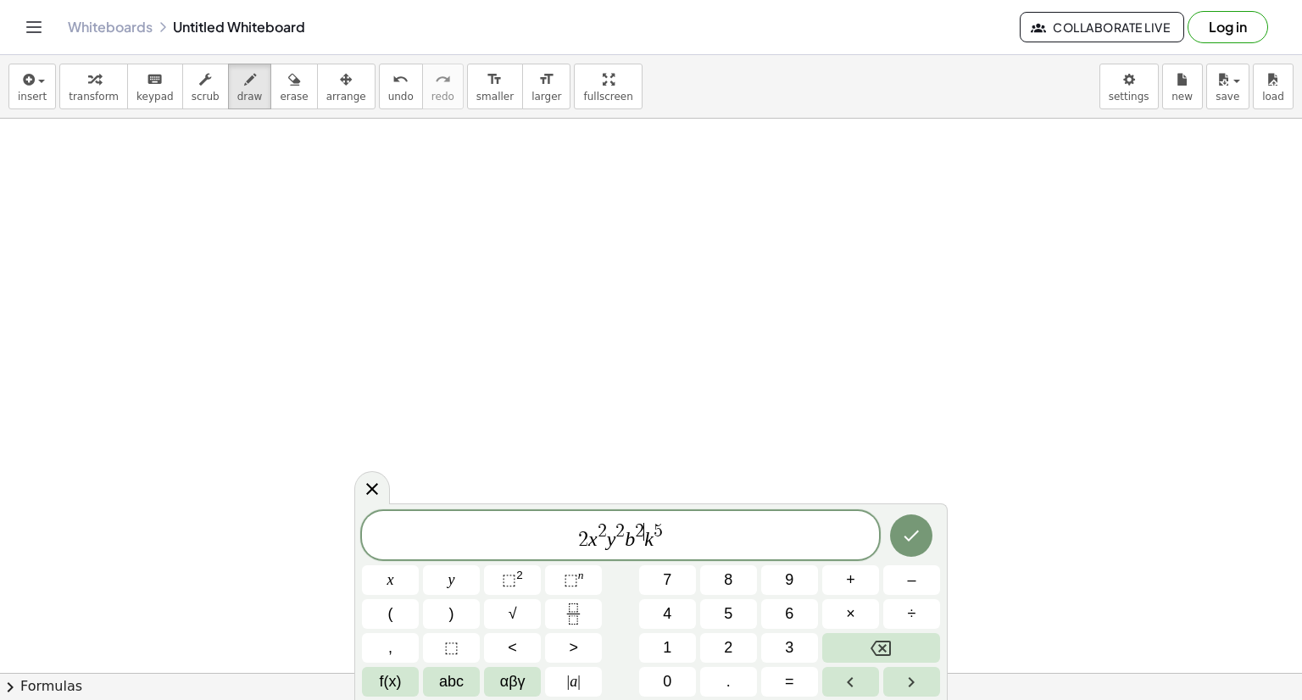
click at [642, 528] on span "2" at bounding box center [639, 531] width 9 height 19
click at [682, 540] on span "2 x 2 y 2 b 1 7 k 5 ​" at bounding box center [620, 536] width 517 height 31
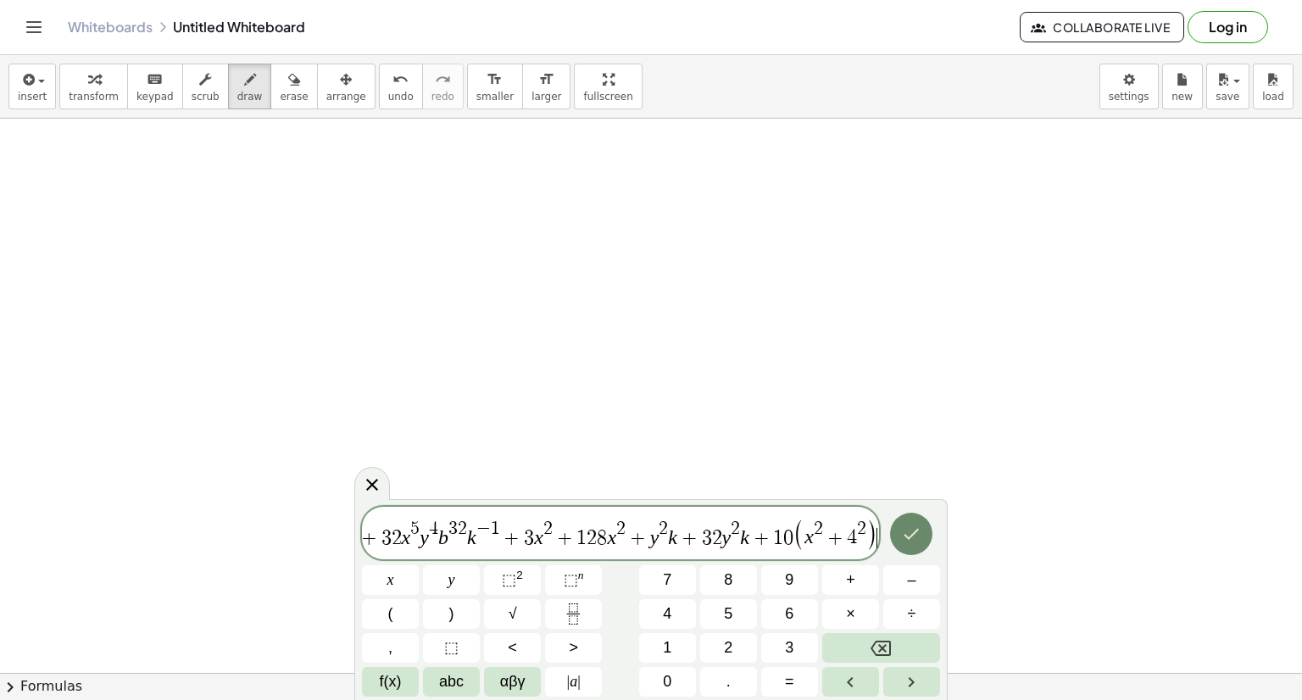
click at [913, 528] on icon "Done" at bounding box center [911, 534] width 20 height 20
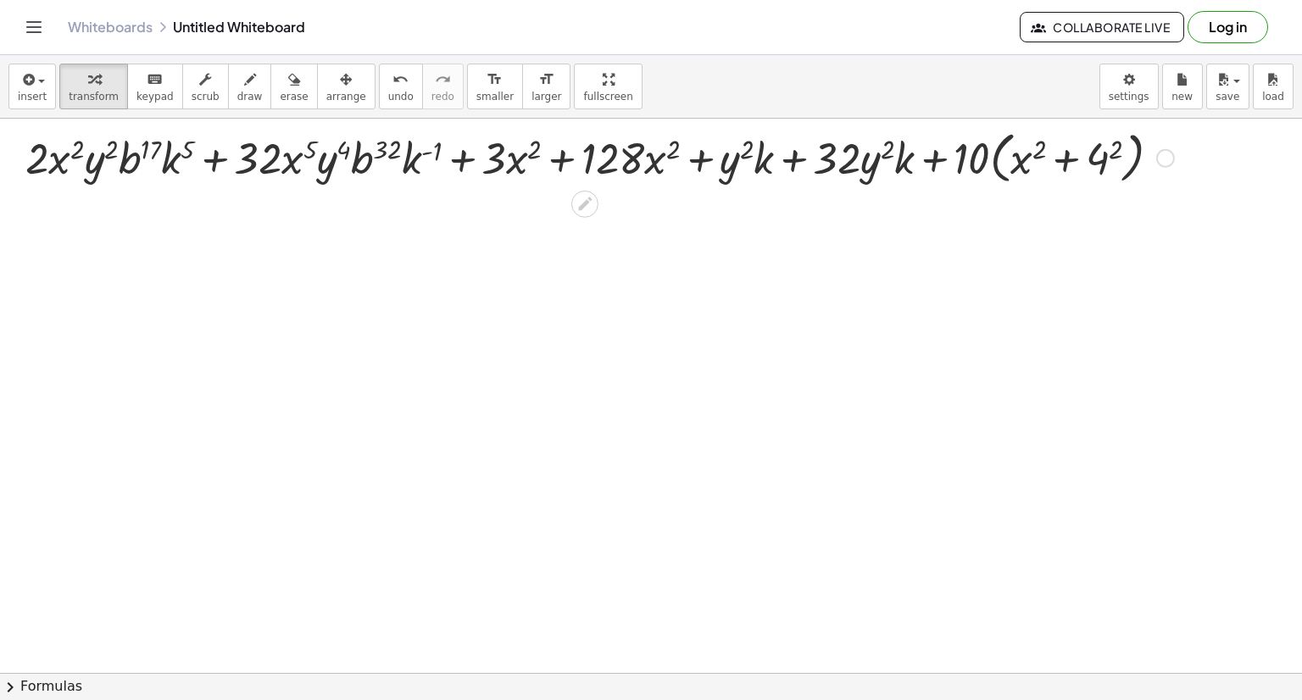
scroll to position [3859, 0]
click at [74, 92] on span "transform" at bounding box center [94, 97] width 50 height 12
click at [1160, 160] on div at bounding box center [1165, 158] width 19 height 19
click at [1217, 133] on span "Transform line" at bounding box center [1238, 132] width 75 height 14
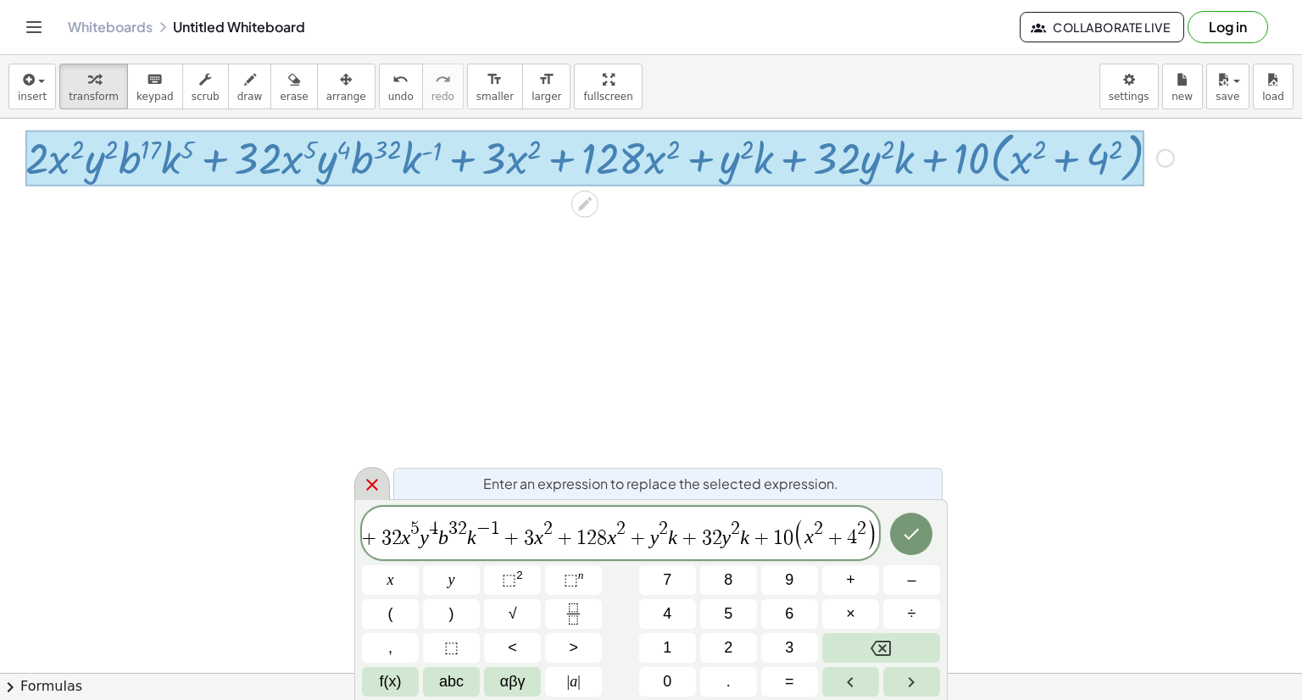
click at [360, 487] on div at bounding box center [372, 483] width 36 height 33
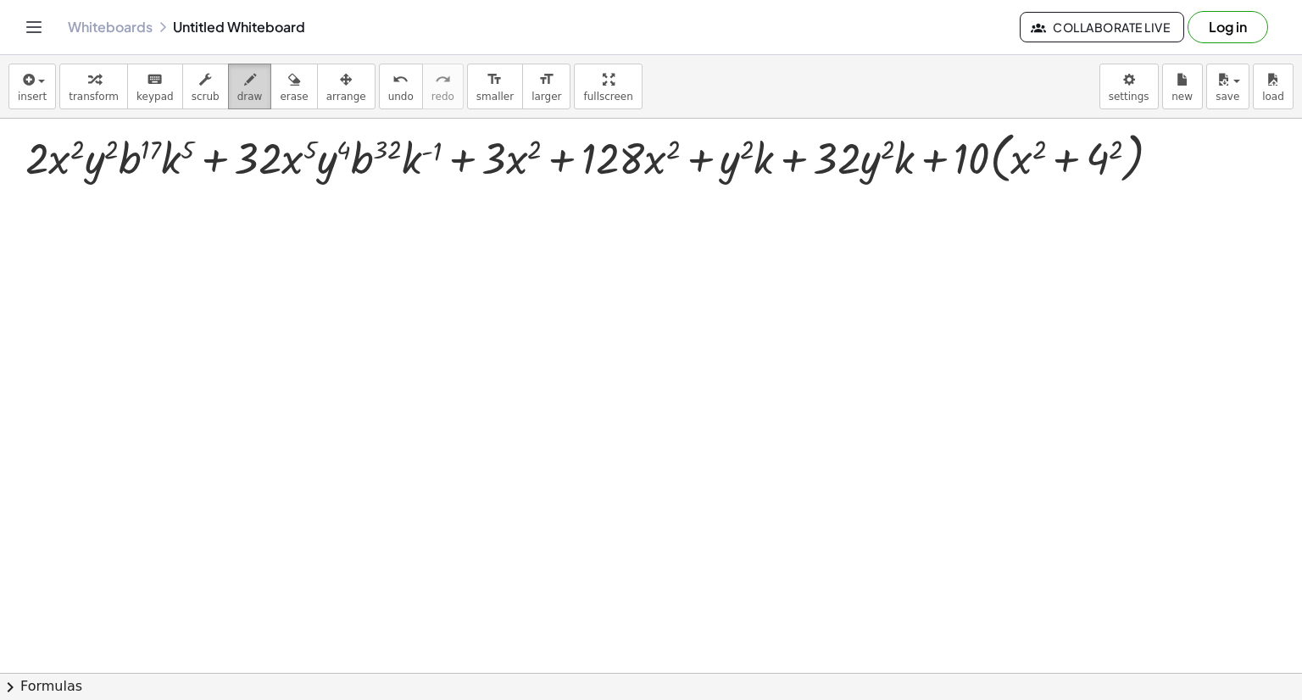
click at [237, 103] on span "draw" at bounding box center [249, 97] width 25 height 12
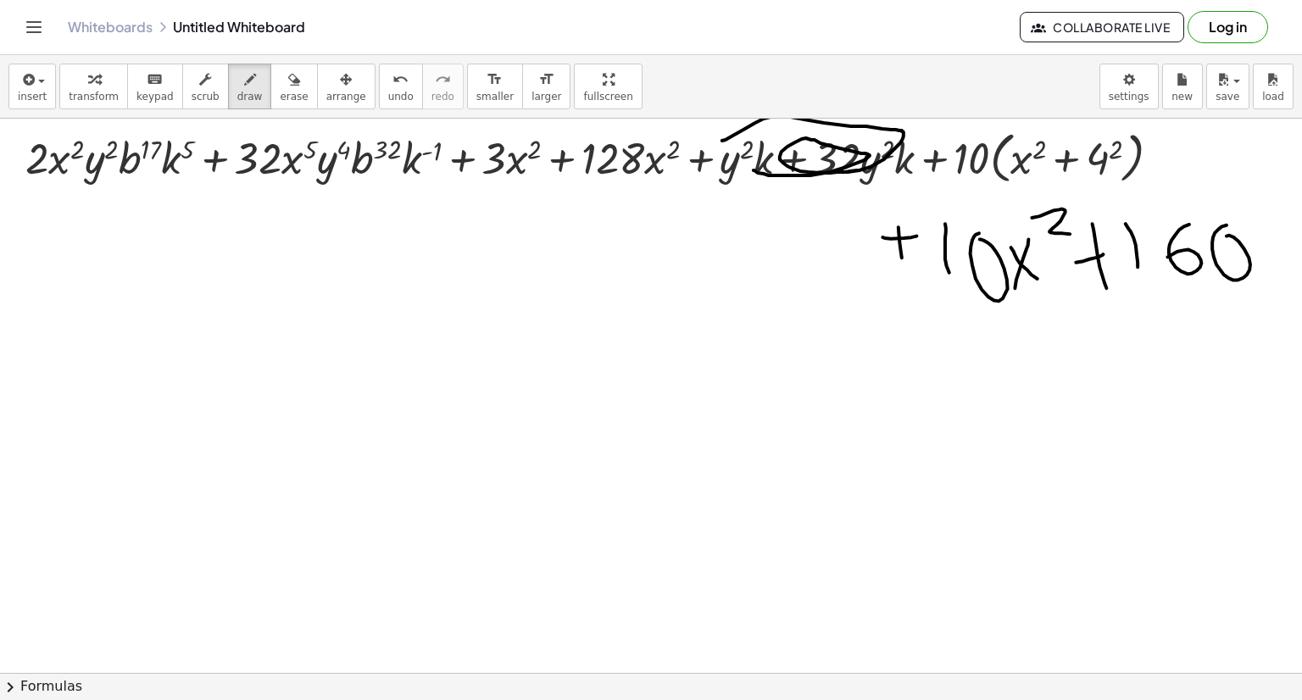
drag, startPoint x: 722, startPoint y: 141, endPoint x: 811, endPoint y: 138, distance: 89.1
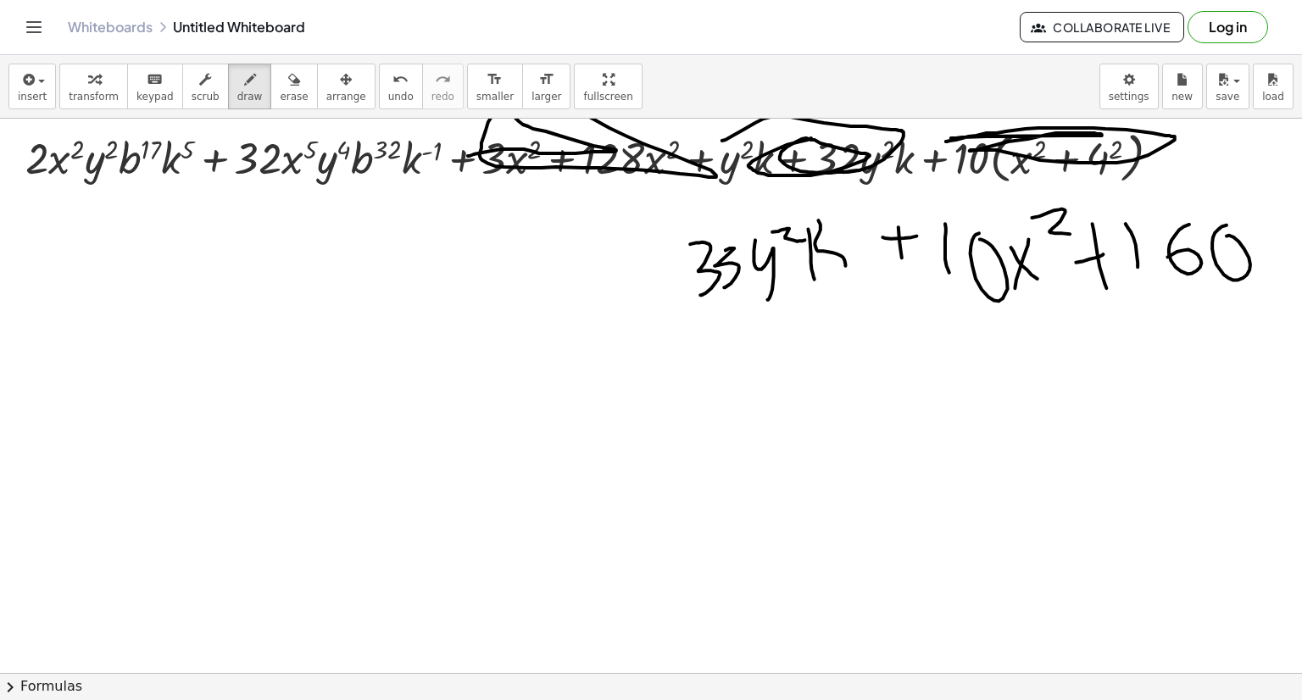
drag, startPoint x: 468, startPoint y: 156, endPoint x: 505, endPoint y: 131, distance: 44.7
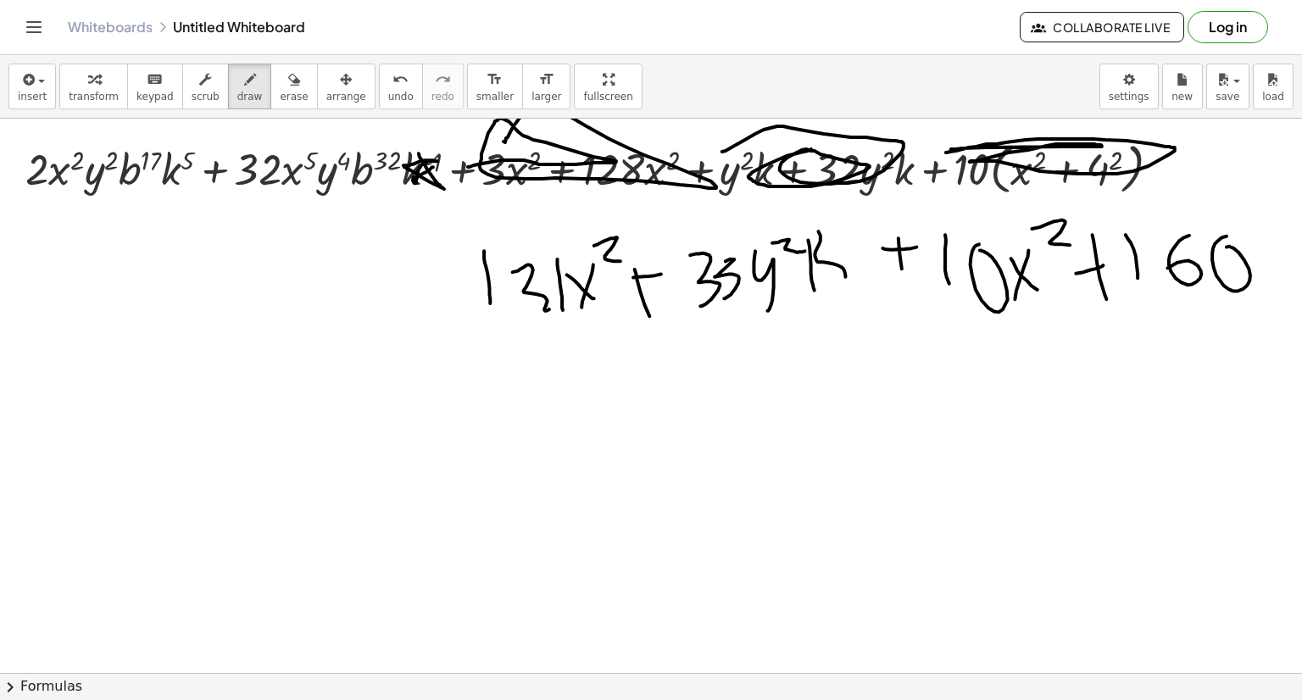
drag, startPoint x: 419, startPoint y: 153, endPoint x: 434, endPoint y: 167, distance: 20.4
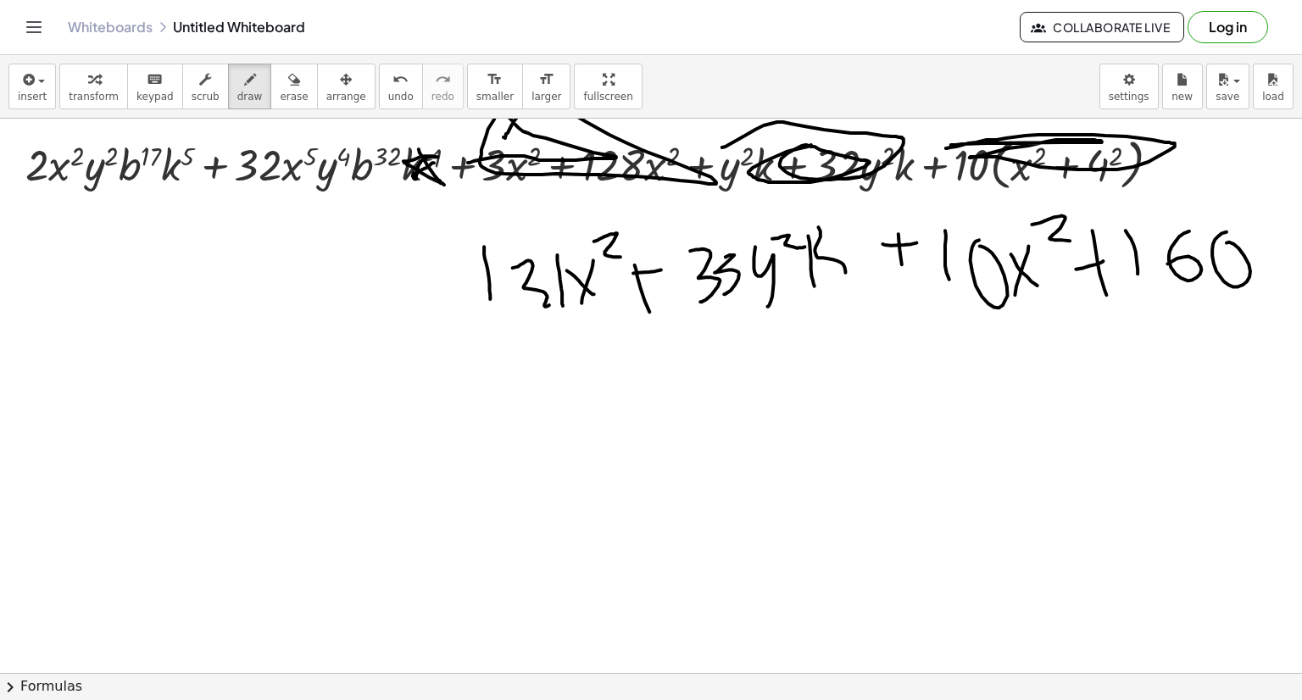
scroll to position [3852, 0]
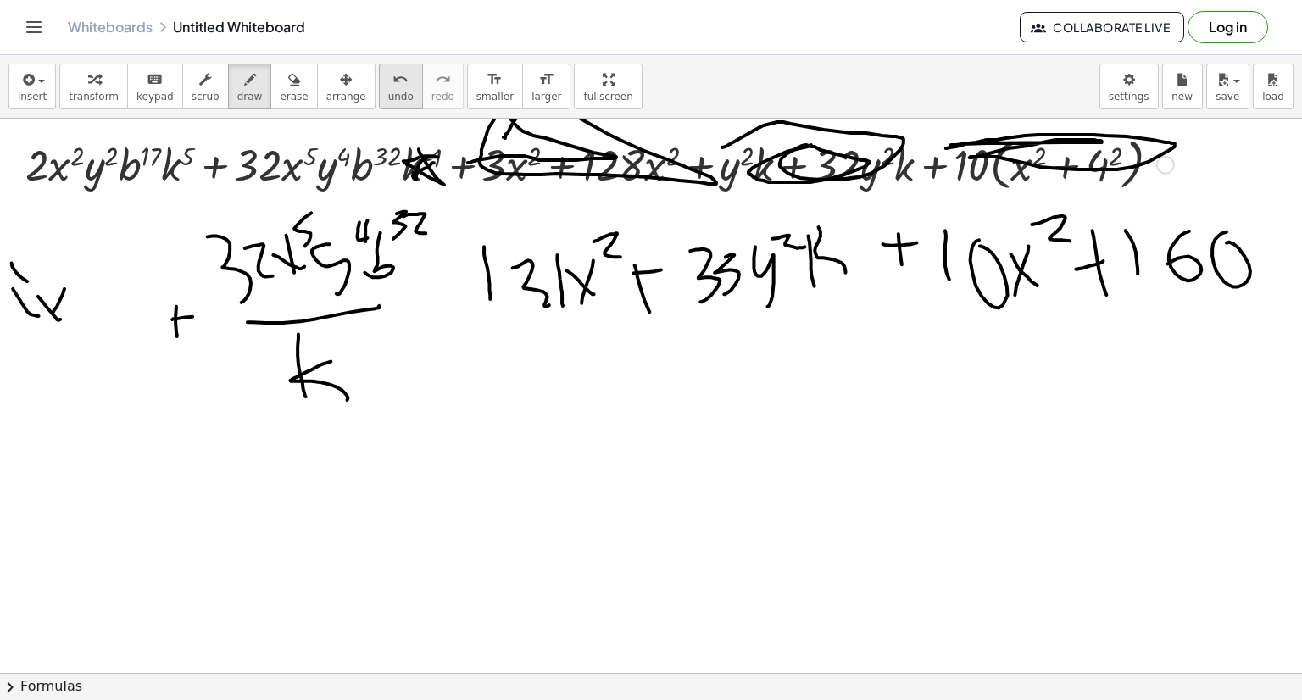
click at [388, 99] on span "undo" at bounding box center [400, 97] width 25 height 12
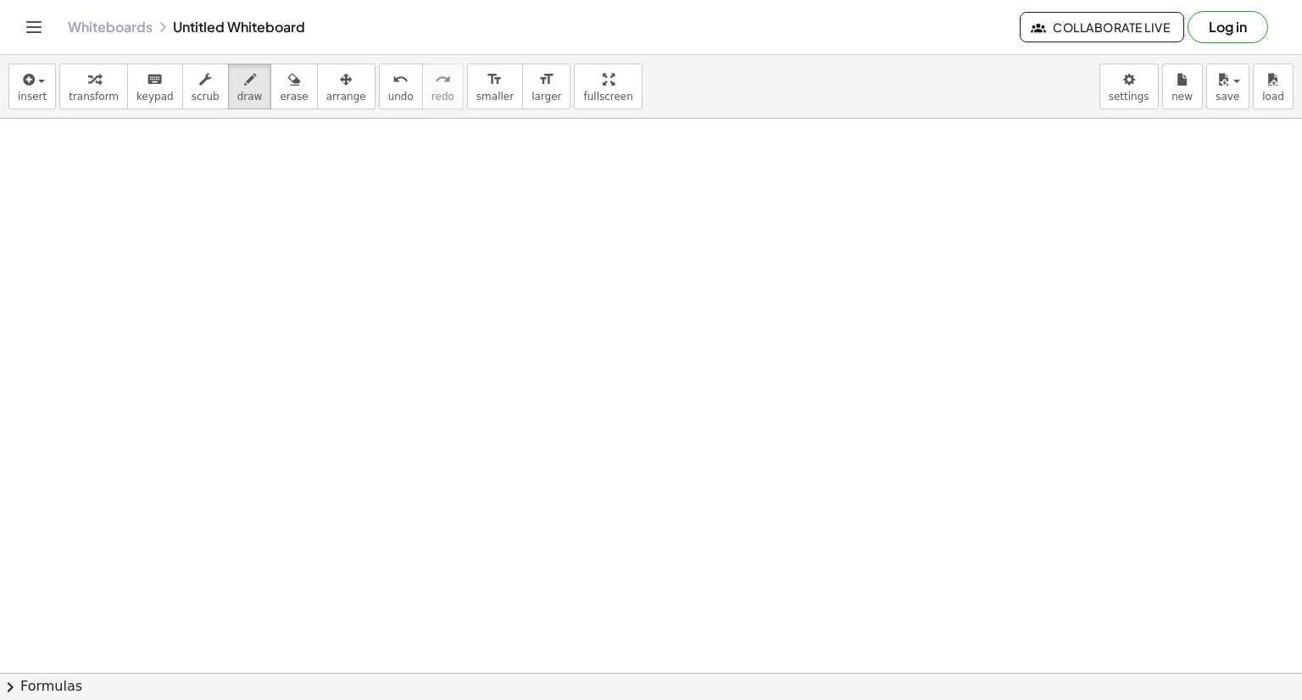
scroll to position [4218, 0]
click at [32, 66] on button "insert" at bounding box center [31, 87] width 47 height 46
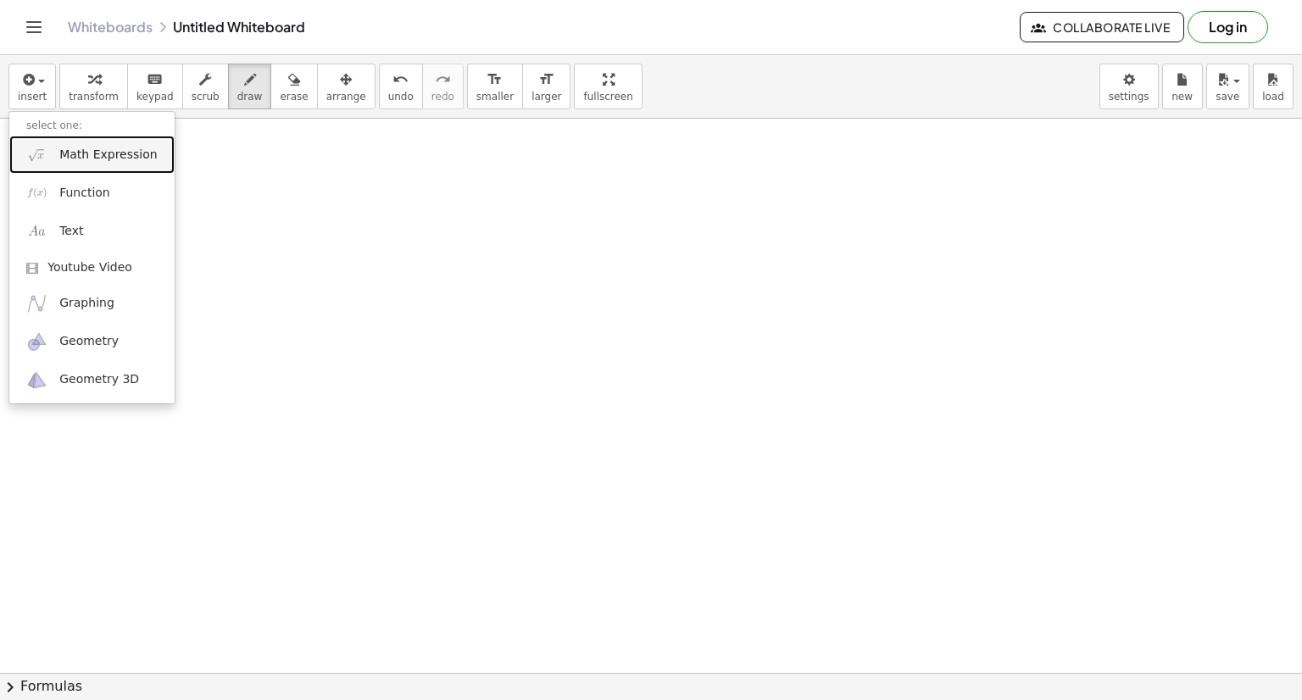
click at [92, 163] on link "Math Expression" at bounding box center [91, 155] width 165 height 38
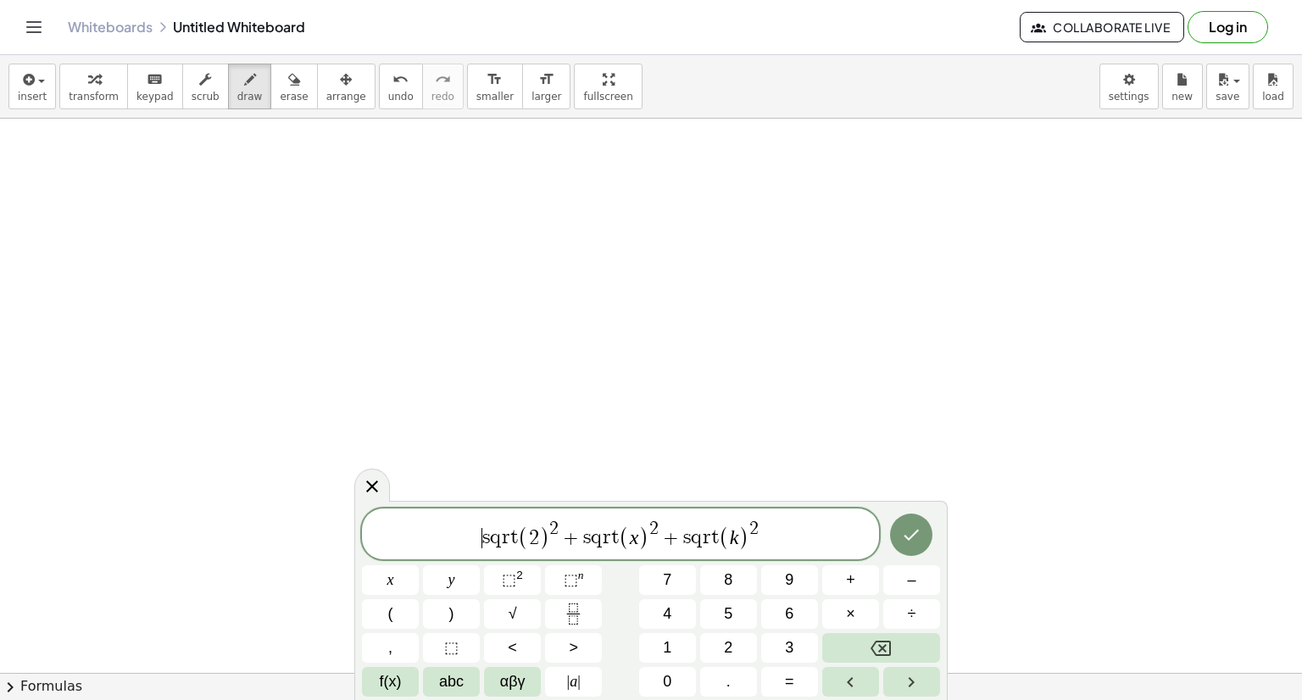
click at [472, 543] on span "​ s q r t ( 2 ) 2 + s q r t ( x ) 2 + s q r t ( k ) 2" at bounding box center [620, 535] width 517 height 33
click at [512, 607] on span "√" at bounding box center [513, 614] width 8 height 23
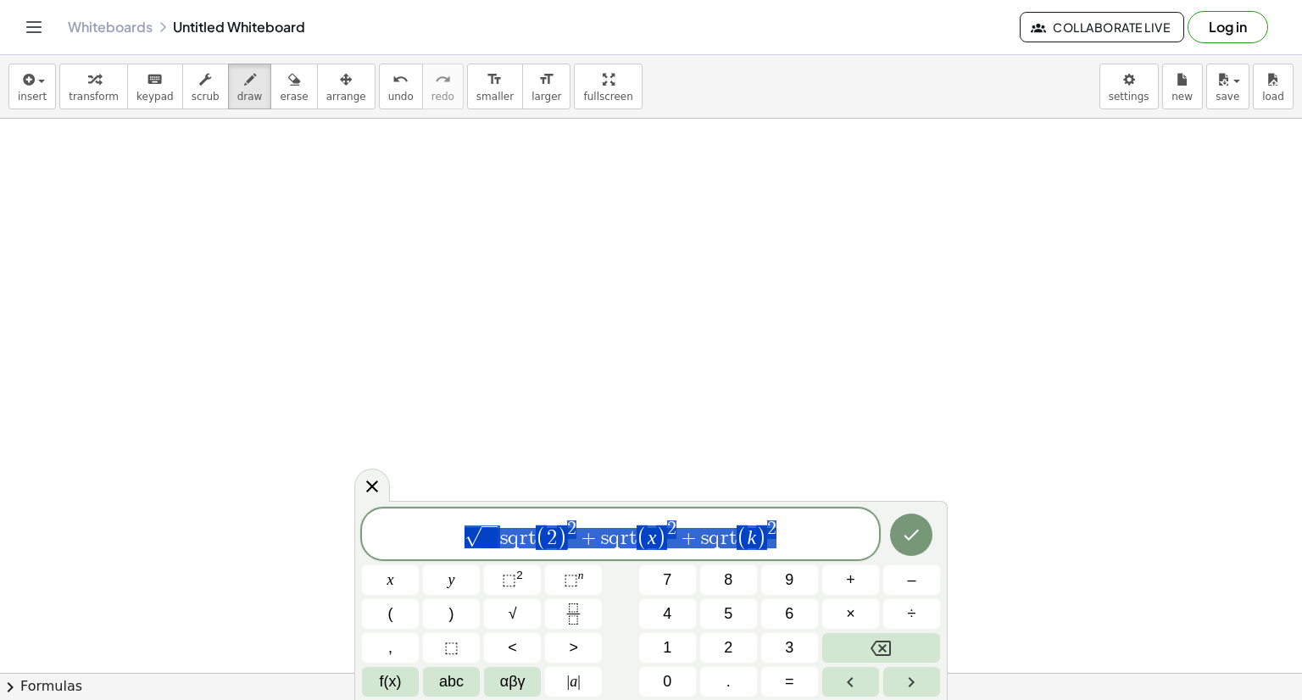
drag, startPoint x: 498, startPoint y: 537, endPoint x: 819, endPoint y: 537, distance: 321.3
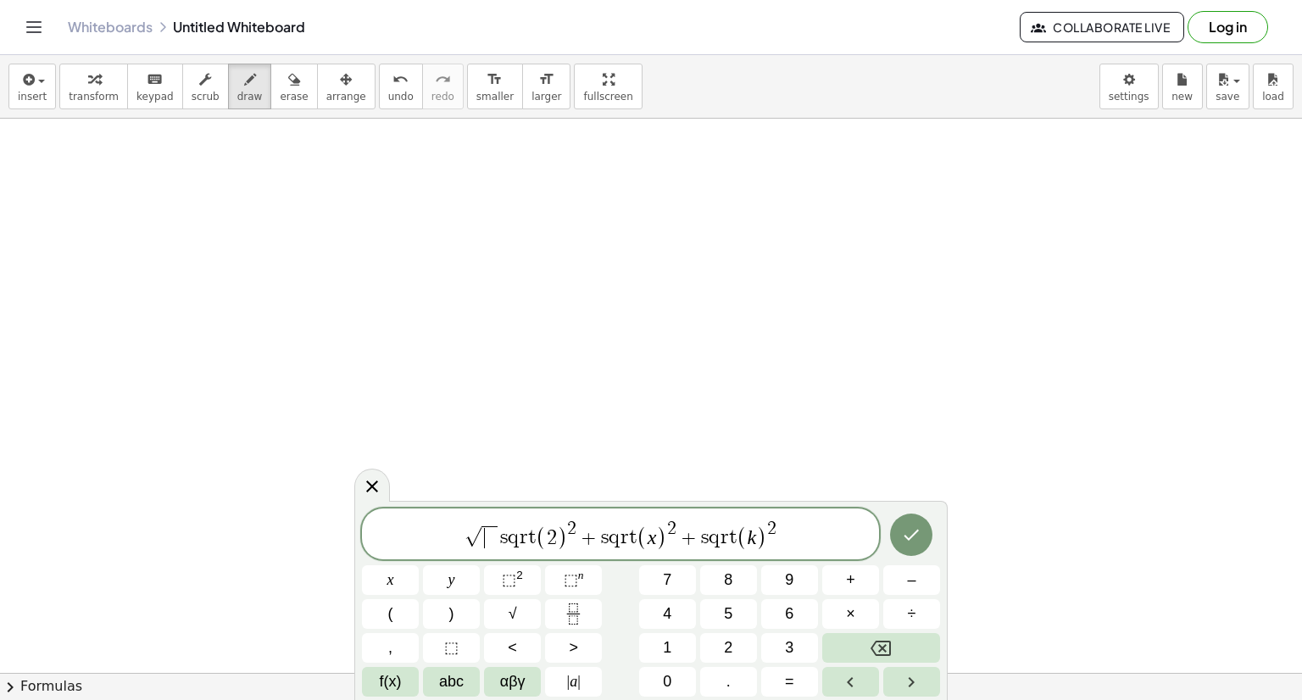
drag, startPoint x: 819, startPoint y: 537, endPoint x: 492, endPoint y: 530, distance: 327.3
click at [492, 530] on span "​" at bounding box center [490, 537] width 16 height 22
click at [599, 537] on span "+" at bounding box center [589, 538] width 25 height 20
click at [571, 578] on span "⬚" at bounding box center [571, 579] width 14 height 17
click at [903, 536] on icon "Done" at bounding box center [911, 535] width 20 height 20
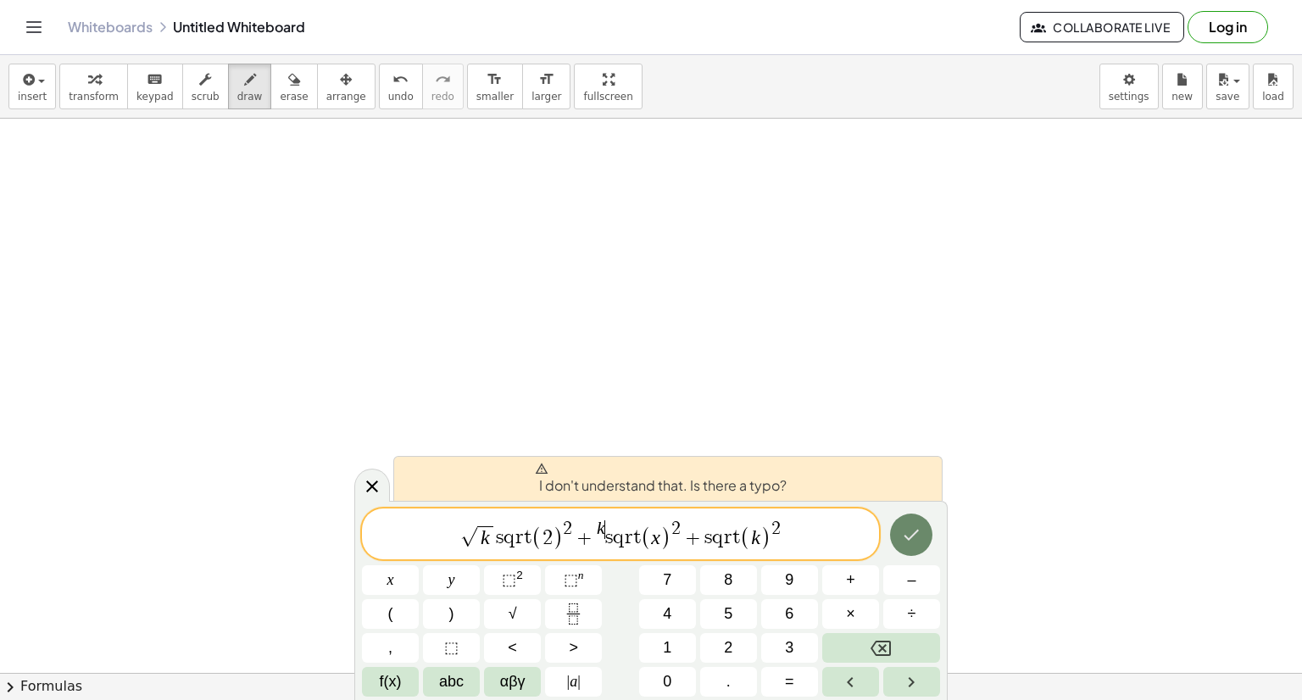
click at [905, 528] on icon "Done" at bounding box center [911, 535] width 20 height 20
click at [596, 536] on span "√ k s q r t ( 2 ) 2 + k ​ s q r t ( x ) 2 + s q r t ( k ) 2" at bounding box center [620, 535] width 517 height 33
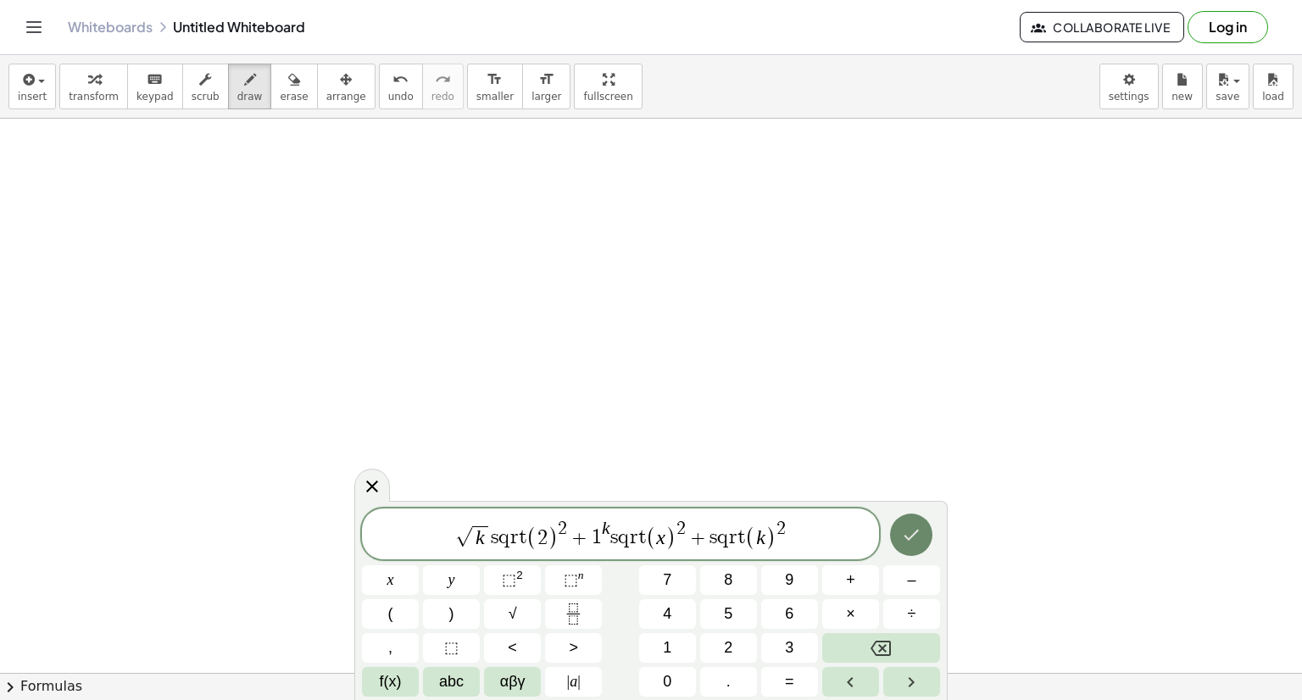
click at [905, 548] on button "Done" at bounding box center [911, 535] width 42 height 42
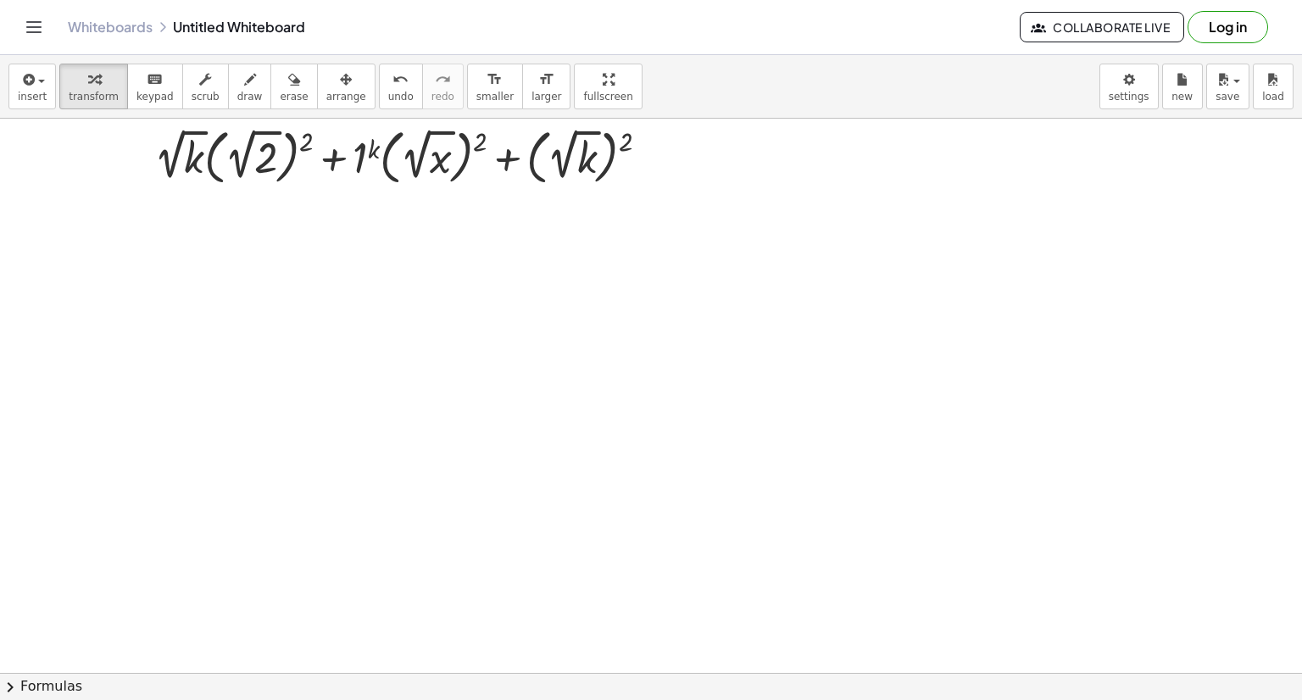
scroll to position [4259, 0]
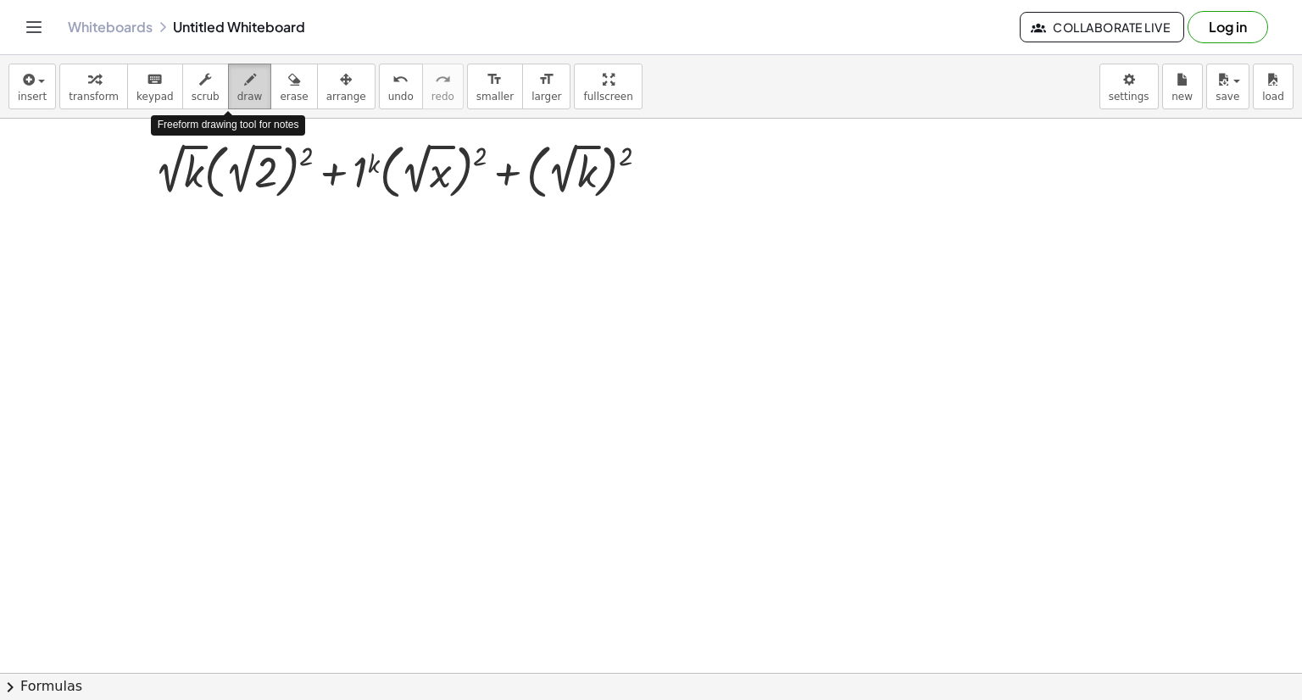
click at [237, 91] on span "draw" at bounding box center [249, 97] width 25 height 12
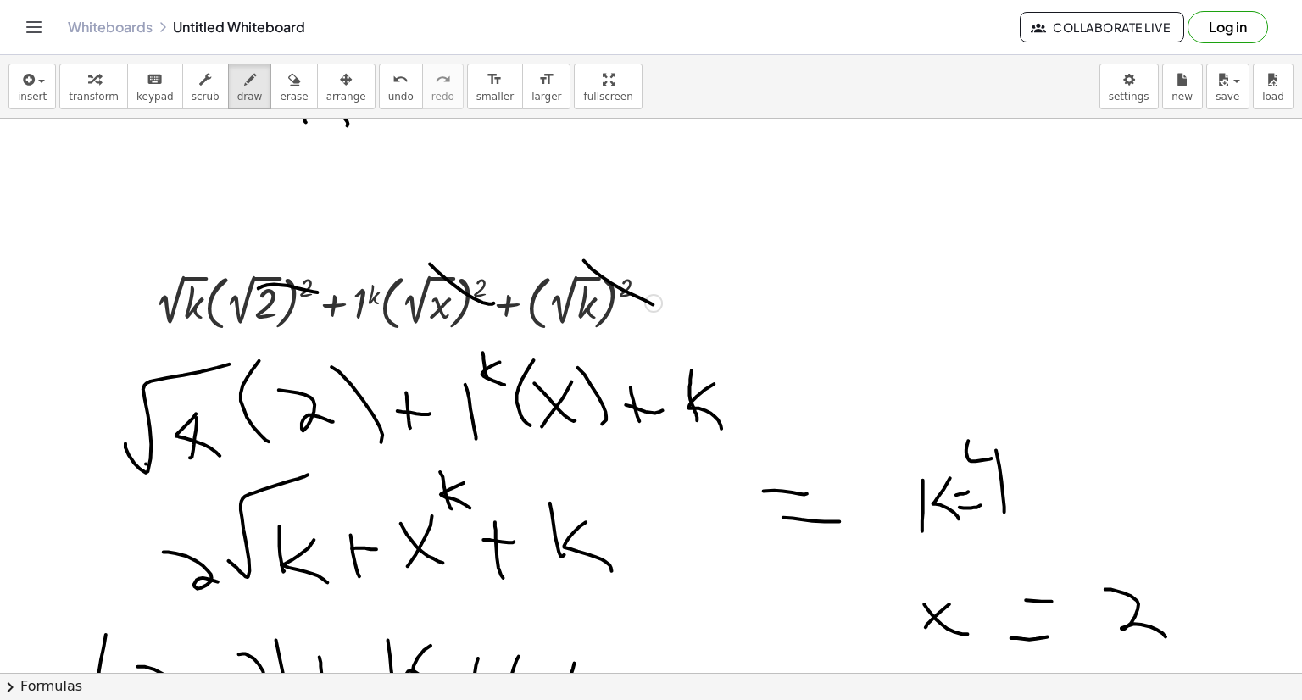
scroll to position [4129, 0]
